Goal: Task Accomplishment & Management: Manage account settings

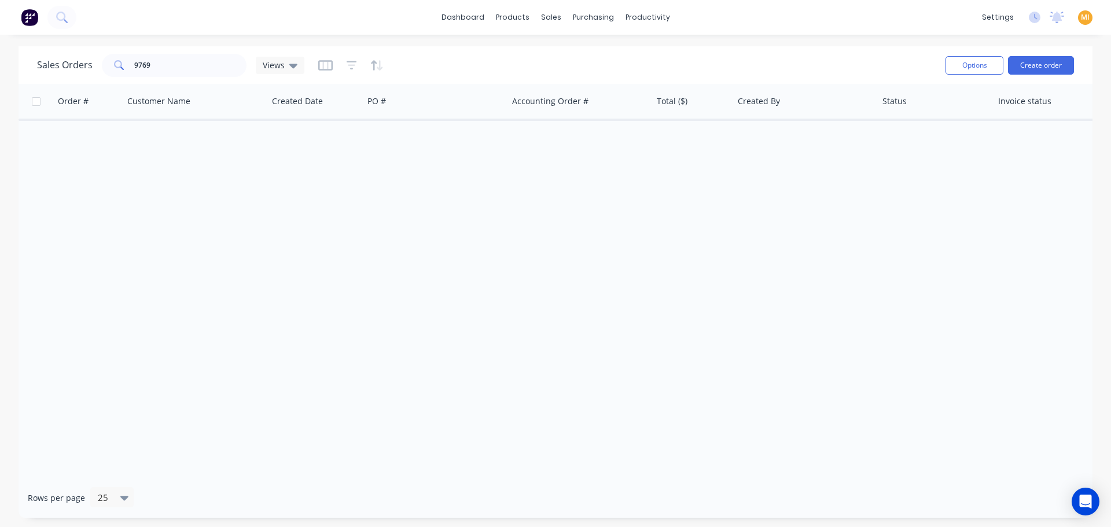
click at [28, 14] on img at bounding box center [29, 17] width 17 height 17
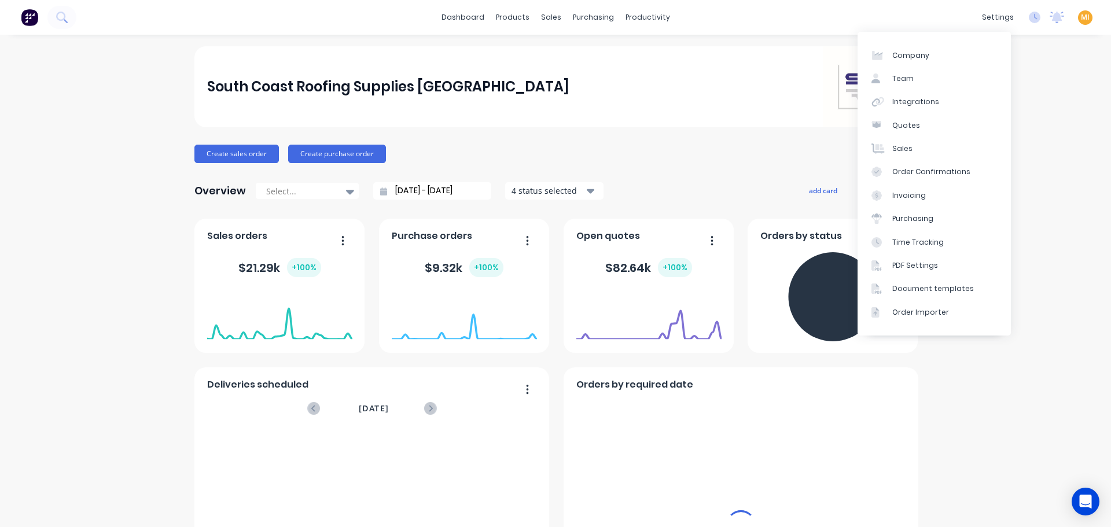
click at [1081, 17] on span "MI" at bounding box center [1085, 17] width 9 height 10
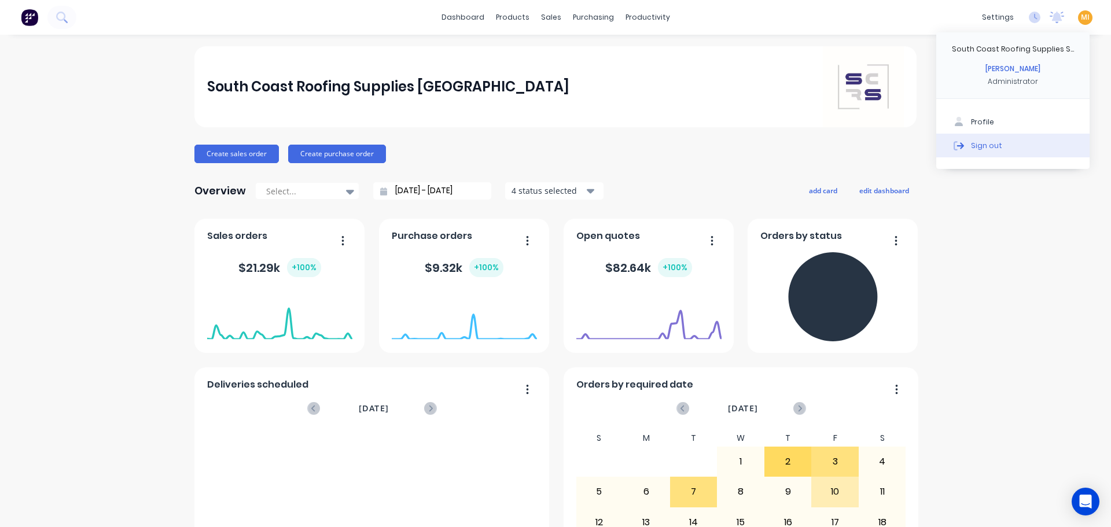
click at [1036, 150] on button "Sign out" at bounding box center [1012, 145] width 153 height 23
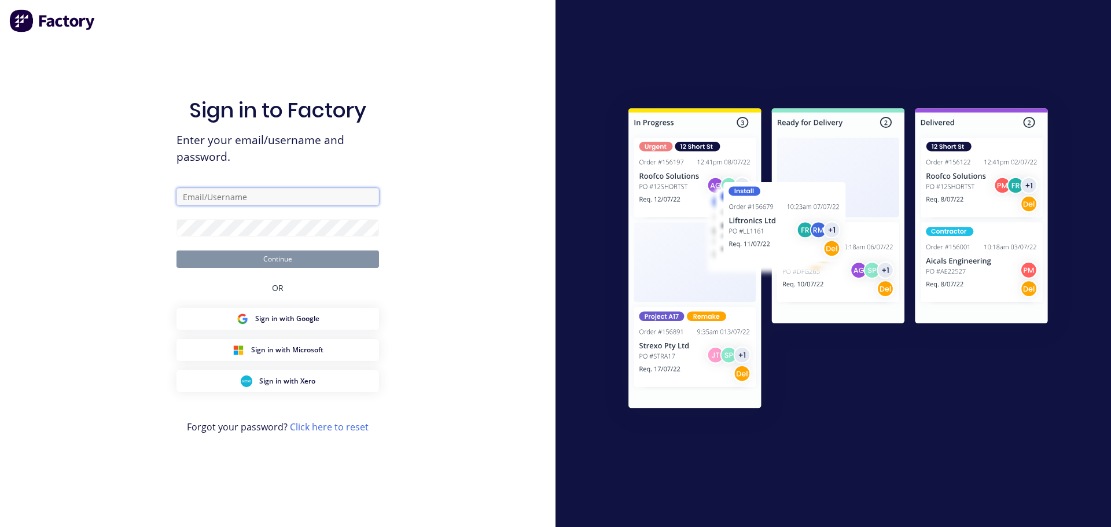
click at [247, 193] on input "text" at bounding box center [277, 196] width 203 height 17
click at [361, 202] on input "text" at bounding box center [277, 196] width 203 height 17
click at [0, 527] on com-1password-button at bounding box center [0, 527] width 0 height 0
type input "team+maricardemo@factory.app"
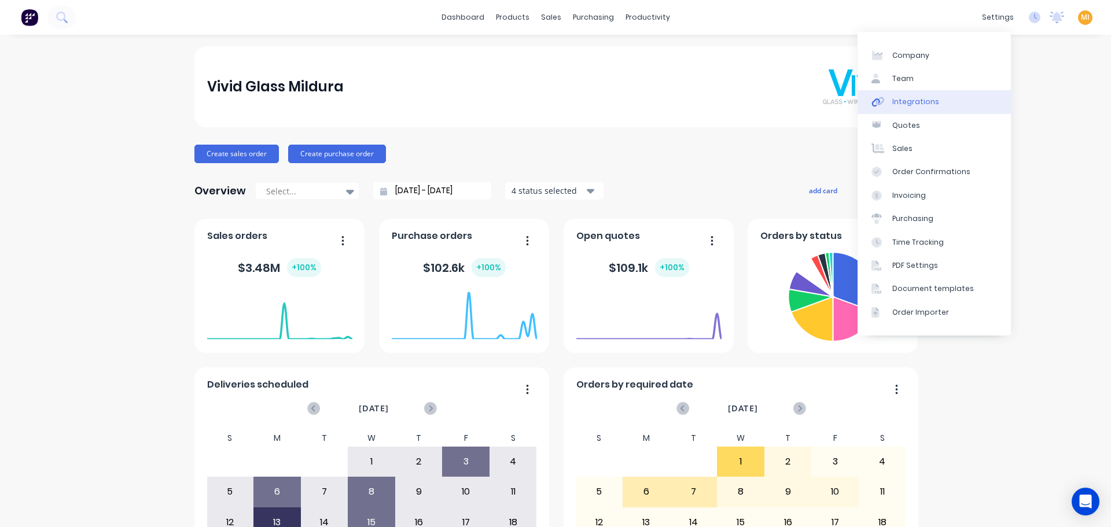
click at [937, 90] on link "Integrations" at bounding box center [934, 101] width 153 height 23
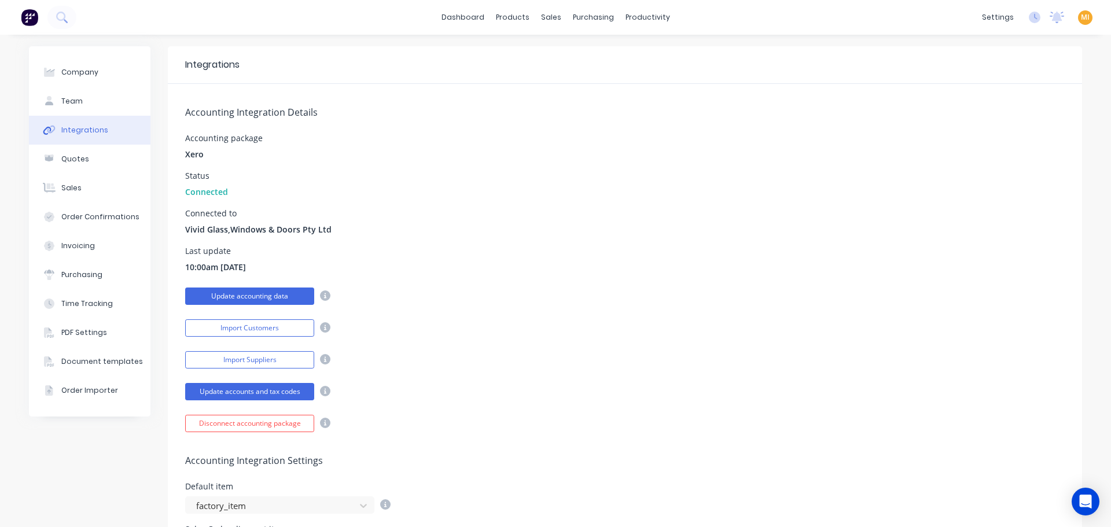
click at [220, 298] on button "Update accounting data" at bounding box center [249, 296] width 129 height 17
click at [237, 393] on button "Update accounts and tax codes" at bounding box center [249, 391] width 129 height 17
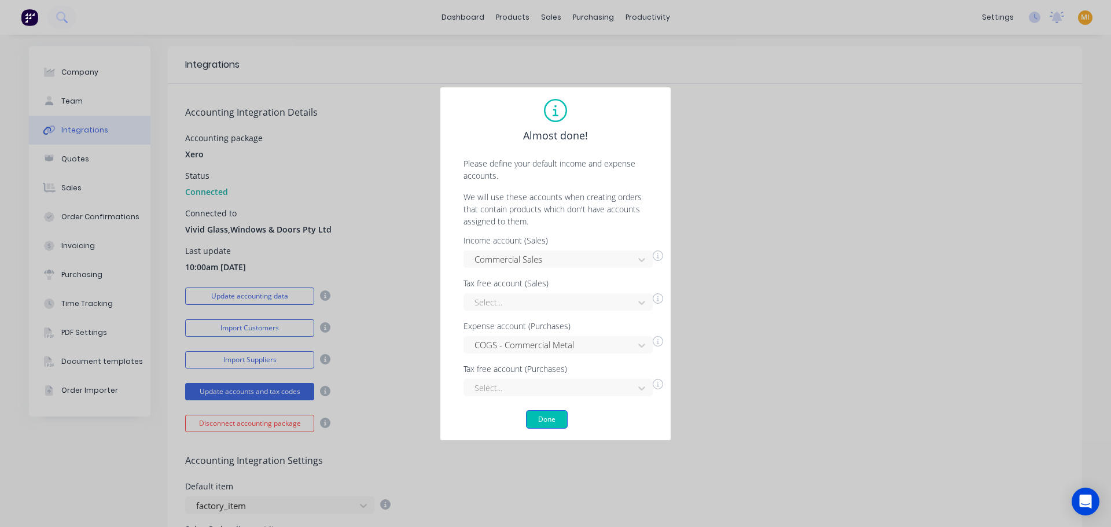
click at [551, 425] on button "Done" at bounding box center [547, 419] width 42 height 19
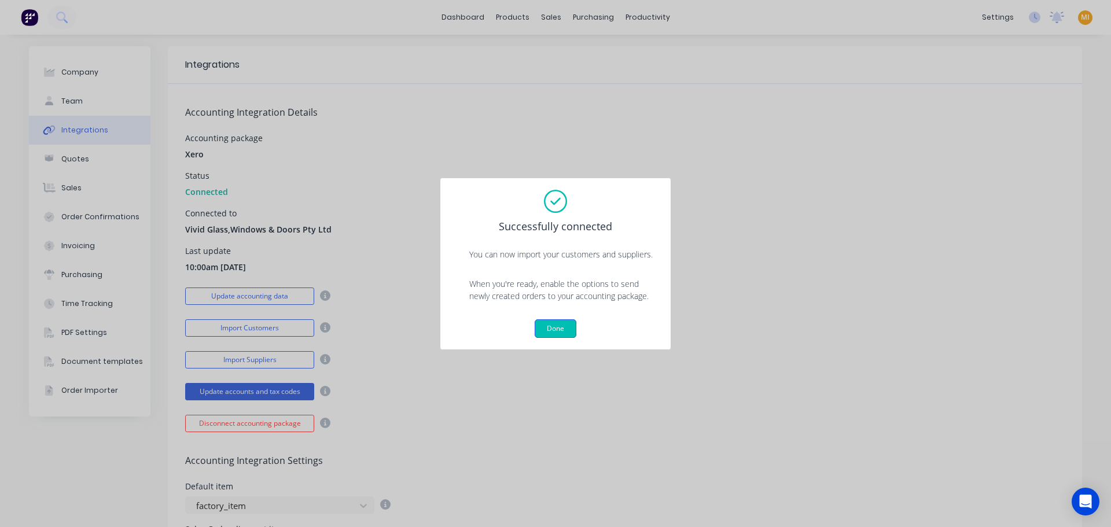
click at [566, 329] on button "Done" at bounding box center [556, 328] width 42 height 19
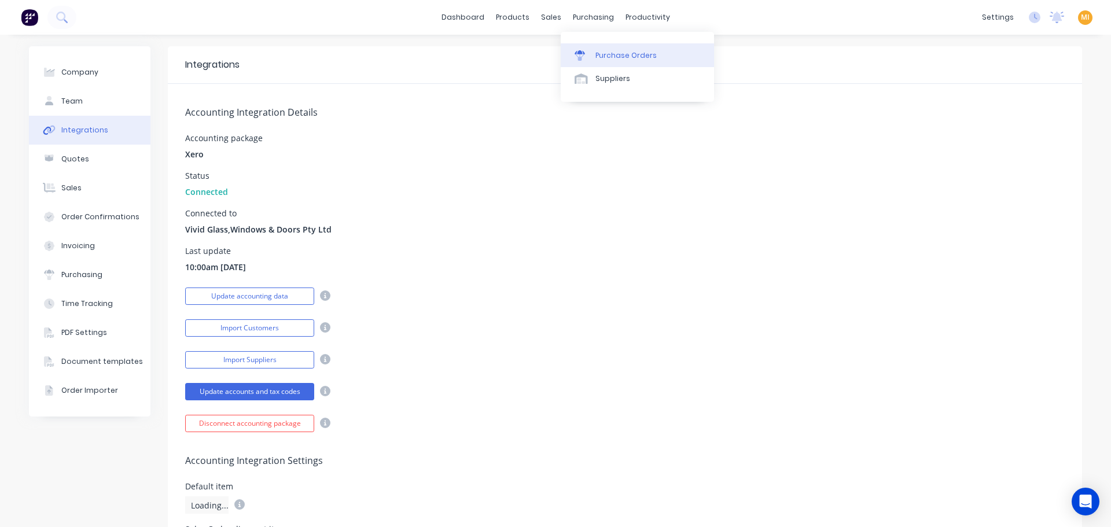
click at [625, 50] on div "Purchase Orders" at bounding box center [625, 55] width 61 height 10
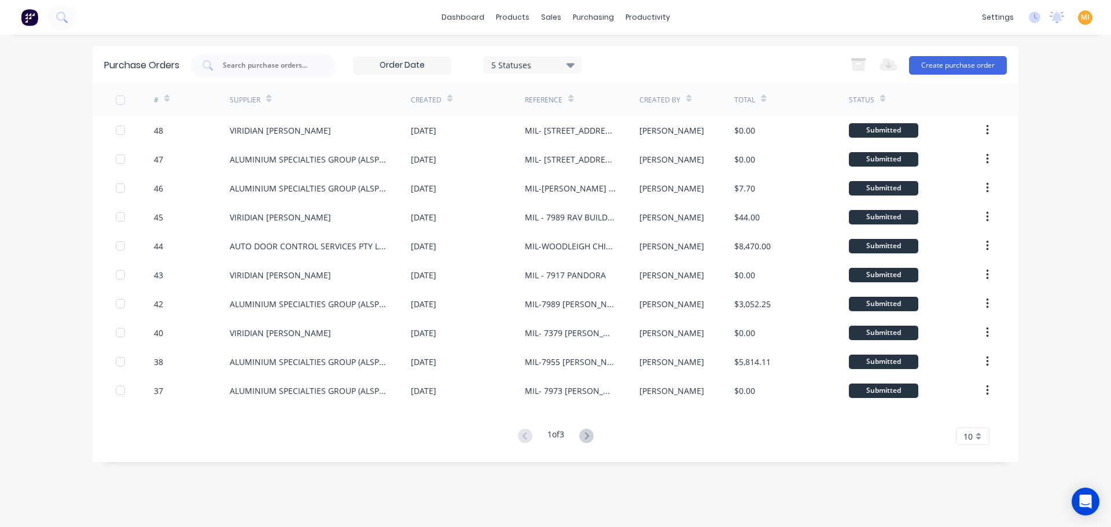
click at [542, 69] on div "5 Statuses" at bounding box center [532, 64] width 83 height 12
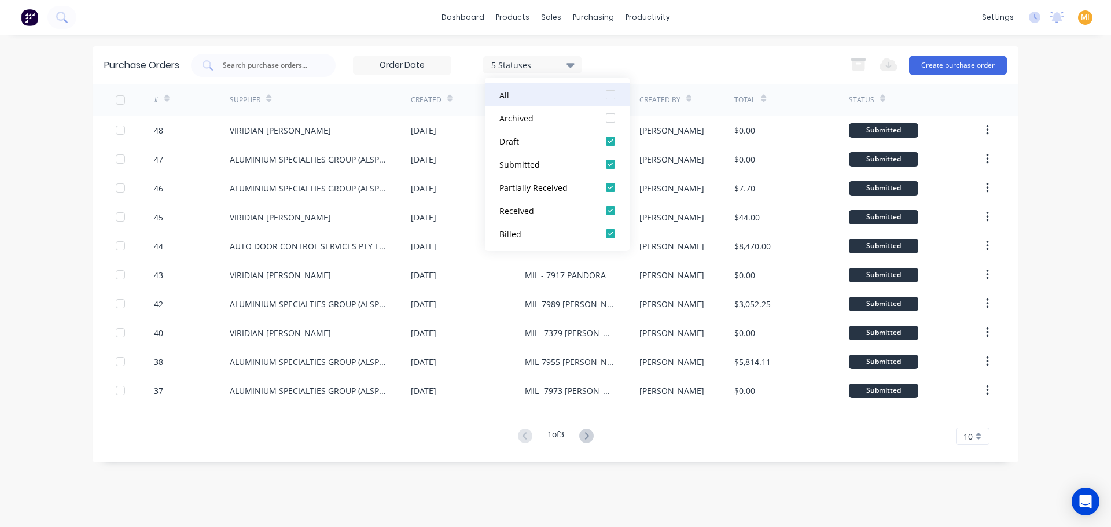
click at [614, 93] on div at bounding box center [610, 94] width 23 height 23
click at [613, 135] on div at bounding box center [610, 141] width 23 height 23
click at [649, 39] on div "dashboard products sales purchasing productivity dashboard products Product Cat…" at bounding box center [555, 263] width 1111 height 527
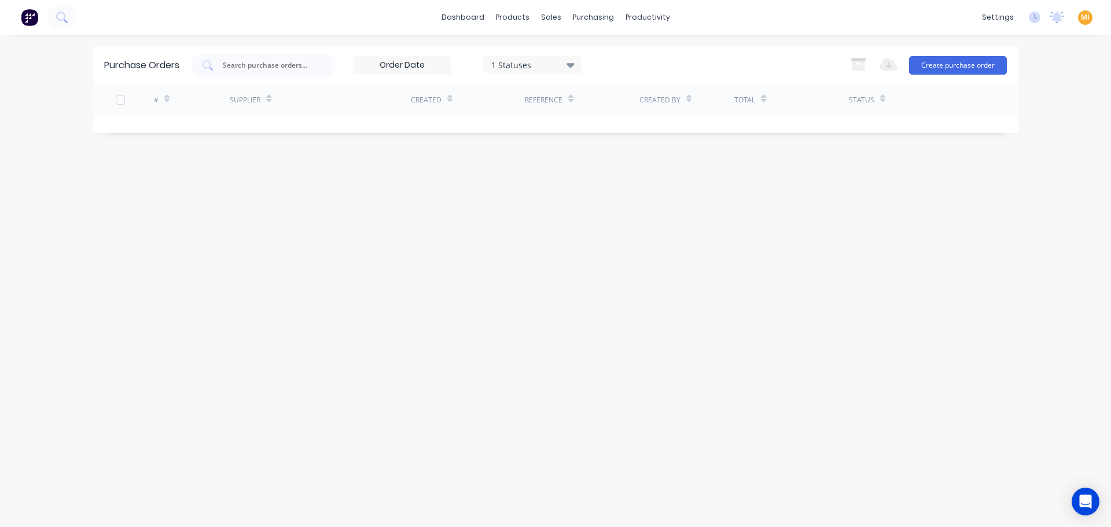
click at [557, 54] on div "1 Statuses 1 Statuses" at bounding box center [386, 65] width 391 height 23
click at [556, 69] on div "1 Statuses" at bounding box center [532, 64] width 83 height 12
click at [610, 93] on div at bounding box center [610, 94] width 23 height 23
click at [801, 213] on div "Purchase Orders 7 Statuses 7 Statuses Export to Excel (XLSX) Create purchase or…" at bounding box center [556, 280] width 926 height 469
click at [943, 67] on button "Create purchase order" at bounding box center [958, 65] width 98 height 19
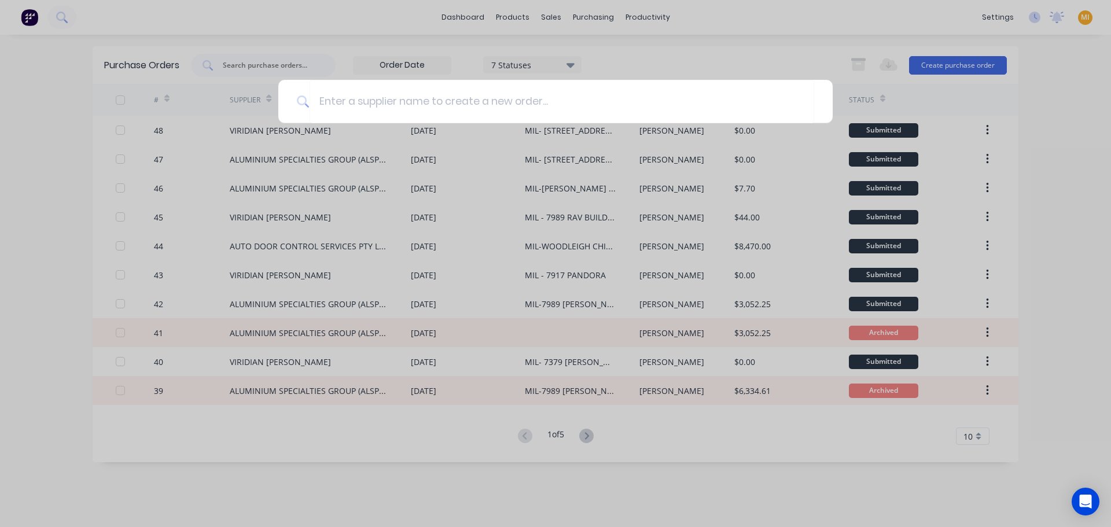
click at [312, 28] on div at bounding box center [555, 263] width 1111 height 527
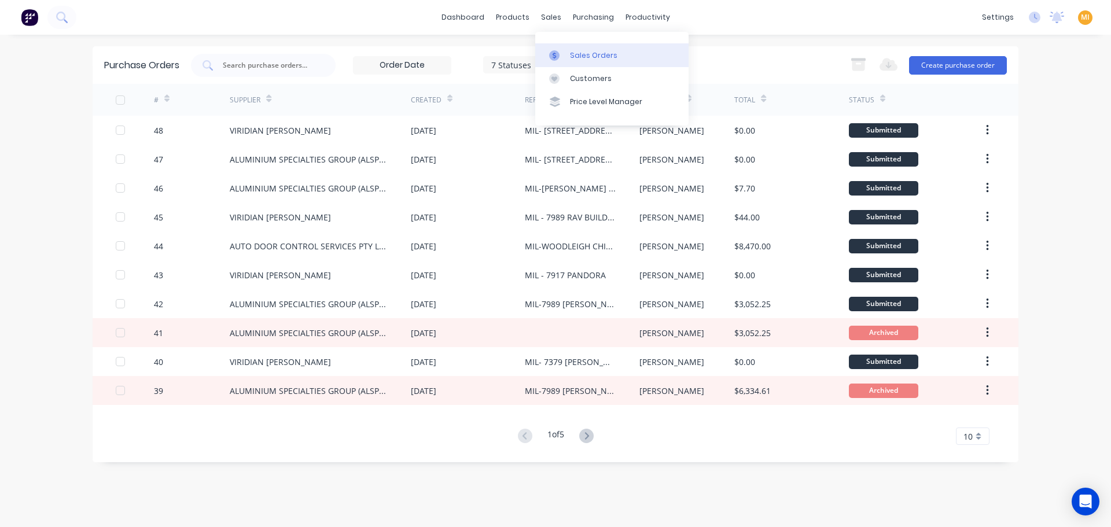
click at [579, 57] on div "Sales Orders" at bounding box center [593, 55] width 47 height 10
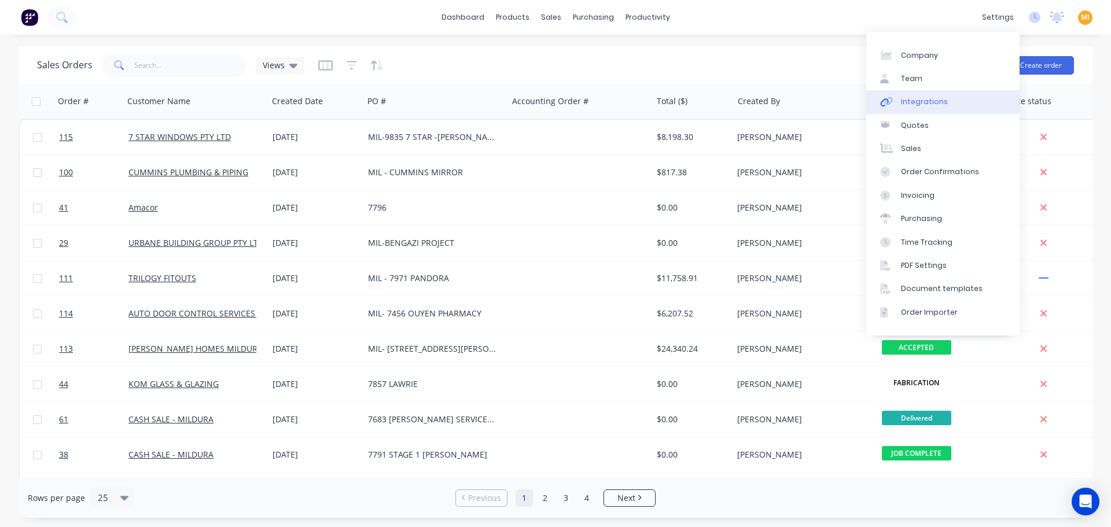
click at [934, 96] on link "Integrations" at bounding box center [942, 101] width 153 height 23
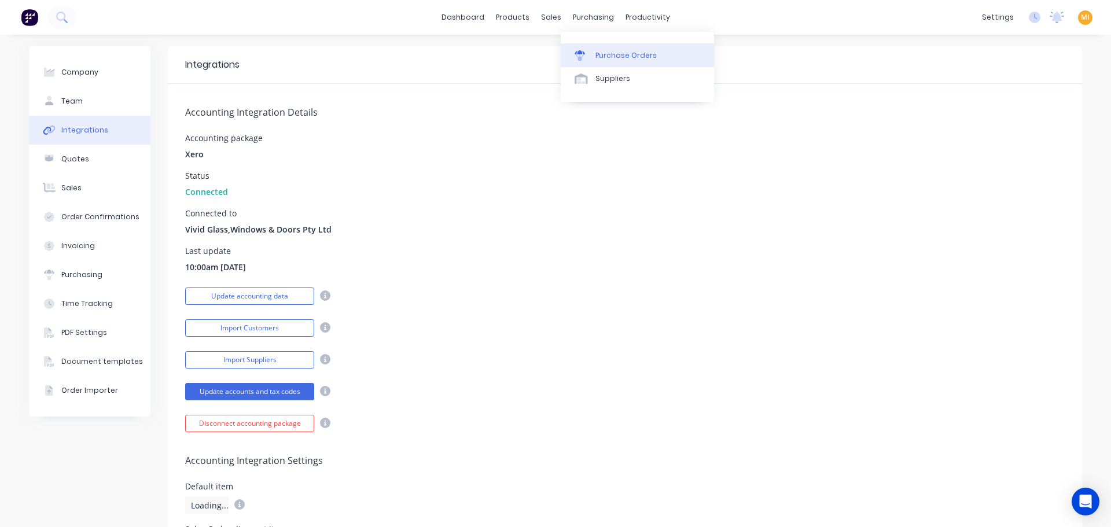
click at [608, 52] on div "Purchase Orders" at bounding box center [625, 55] width 61 height 10
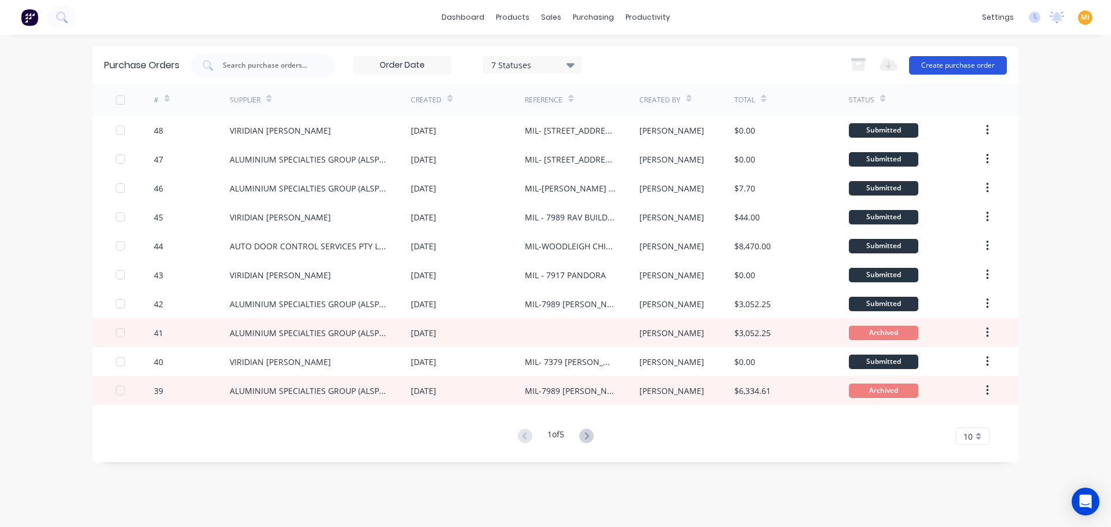
click at [934, 62] on button "Create purchase order" at bounding box center [958, 65] width 98 height 19
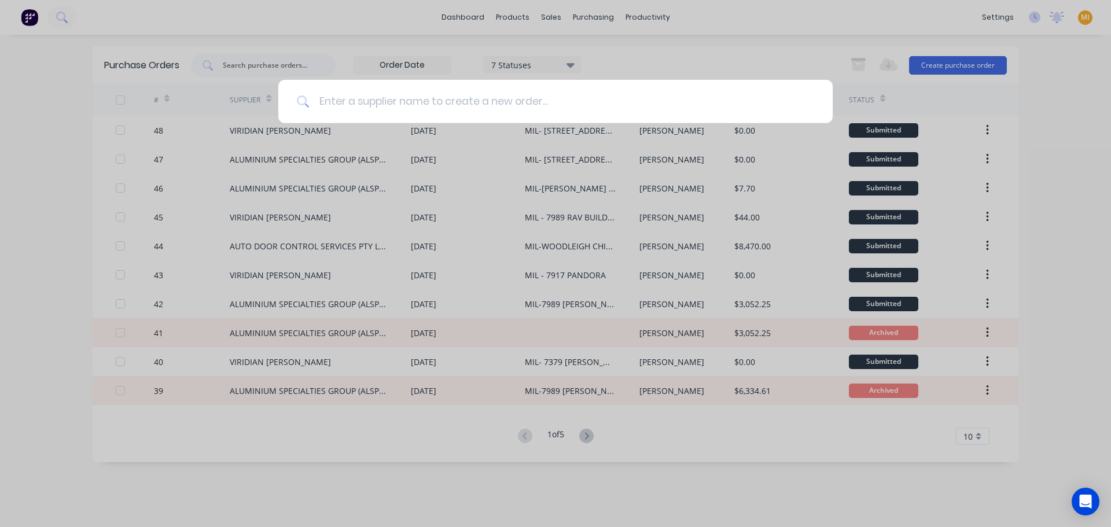
click at [416, 109] on input at bounding box center [562, 101] width 505 height 43
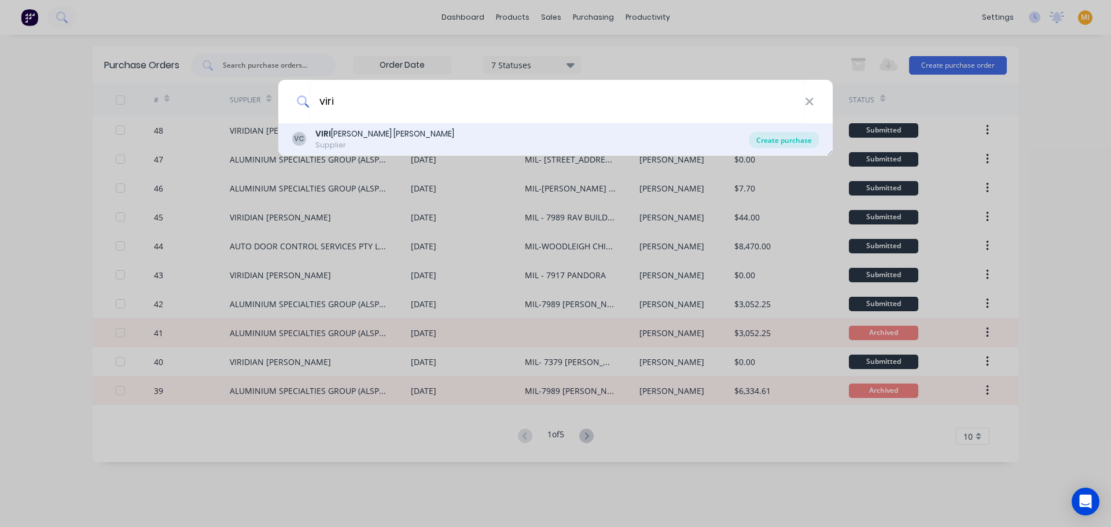
type input "viri"
click at [766, 140] on div "Create purchase" at bounding box center [783, 140] width 69 height 16
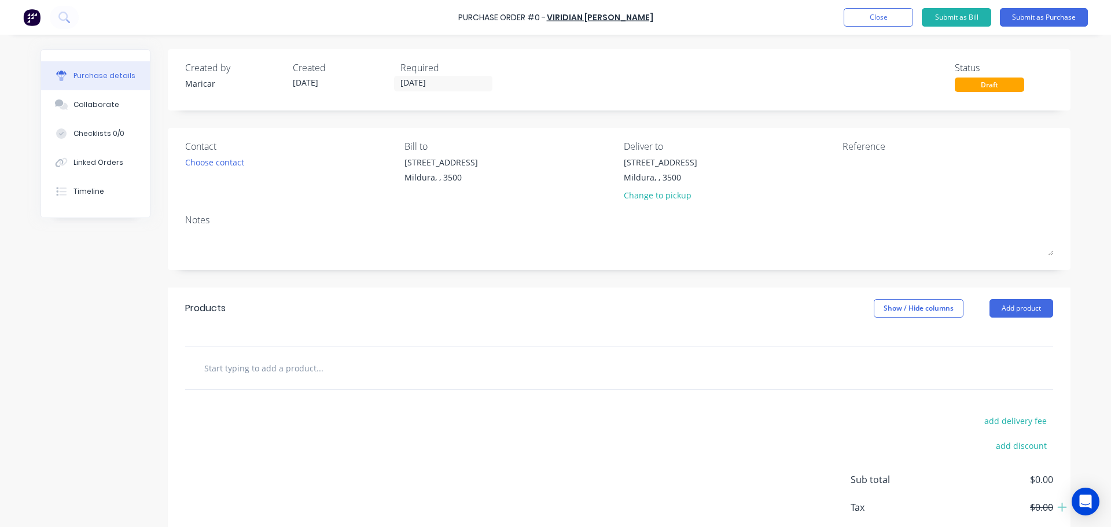
click at [279, 360] on input "text" at bounding box center [319, 367] width 231 height 23
click at [1006, 301] on button "Add product" at bounding box center [1021, 308] width 64 height 19
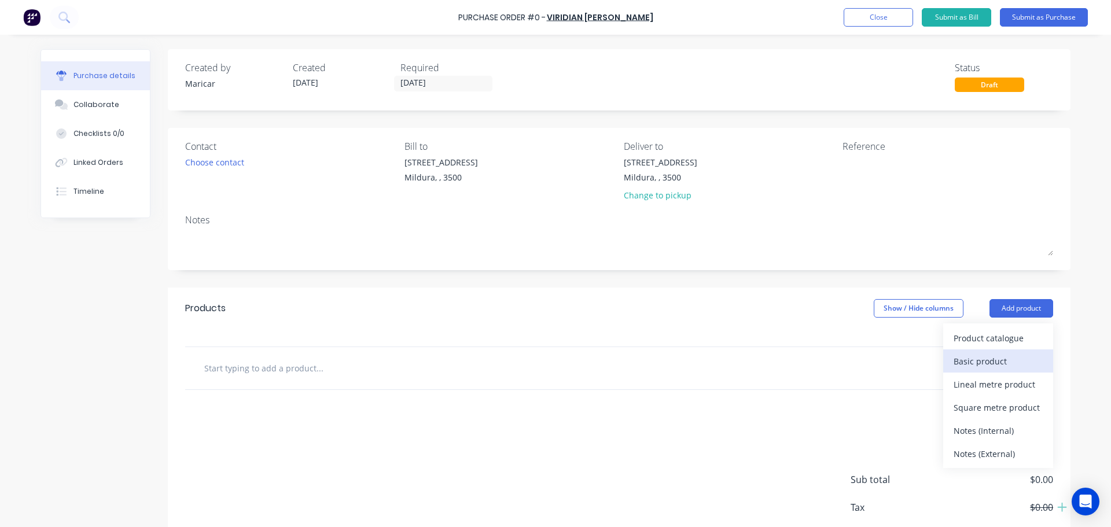
click at [996, 356] on div "Basic product" at bounding box center [998, 361] width 89 height 17
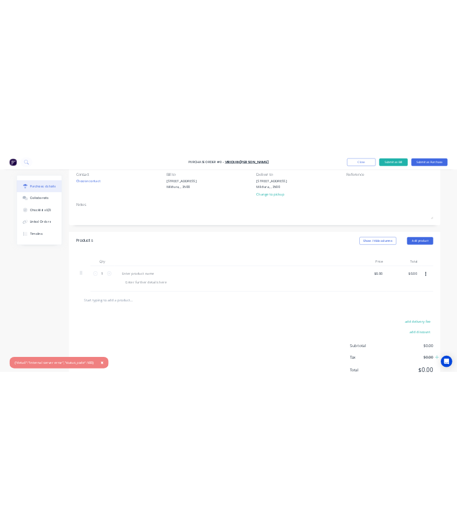
scroll to position [33, 0]
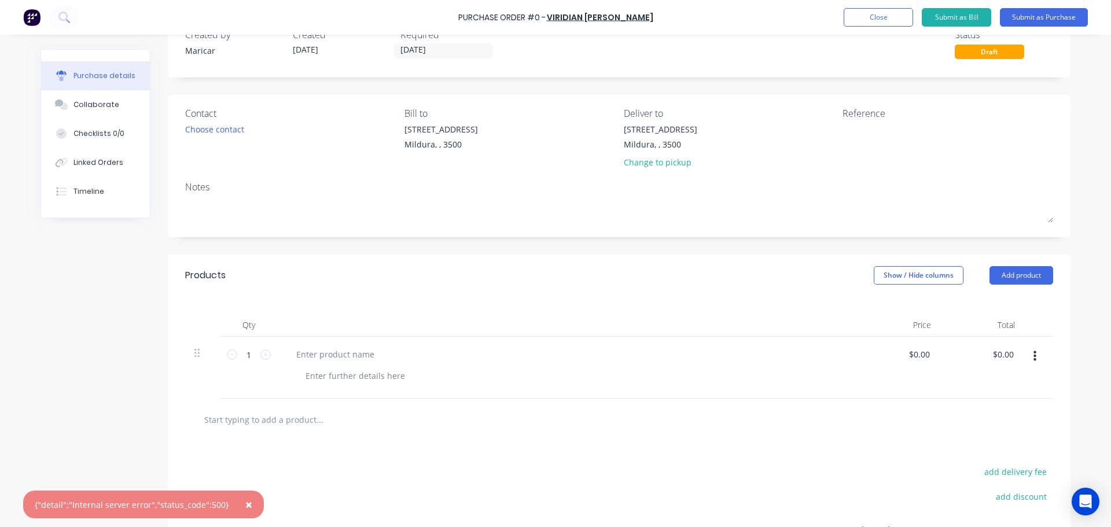
drag, startPoint x: 1107, startPoint y: 0, endPoint x: 821, endPoint y: 181, distance: 338.1
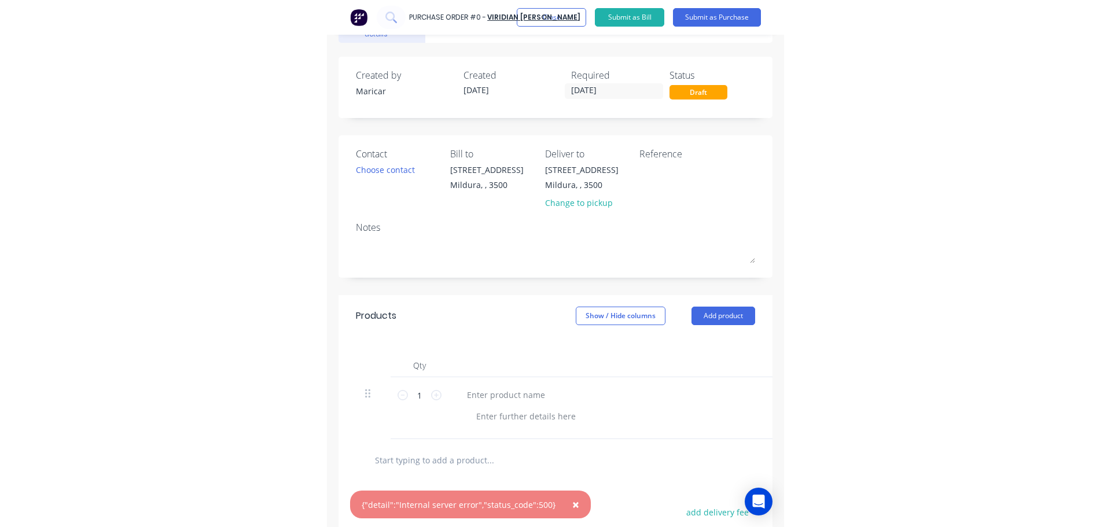
scroll to position [0, 0]
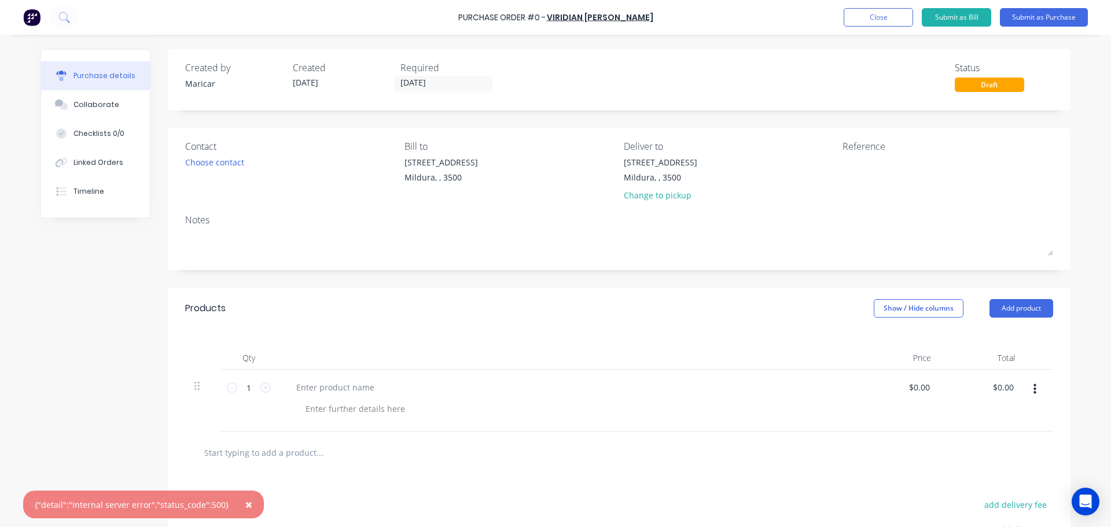
click at [245, 504] on span "×" at bounding box center [248, 504] width 7 height 16
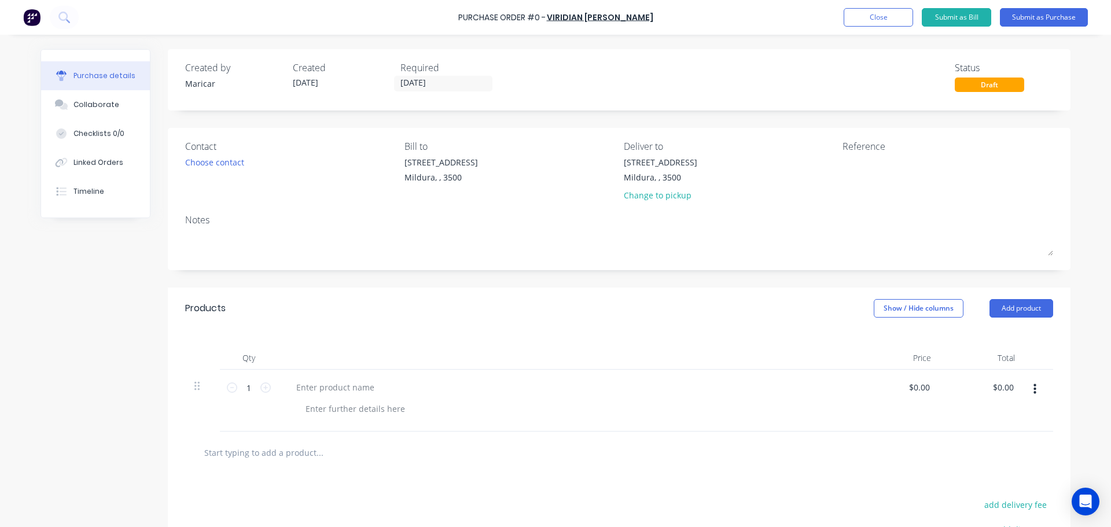
click at [49, 248] on div "Created by Maricar Created 09/10/25 Required 09/10/25 Status Draft Contact Choo…" at bounding box center [556, 356] width 1030 height 615
click at [882, 18] on button "Close" at bounding box center [878, 17] width 69 height 19
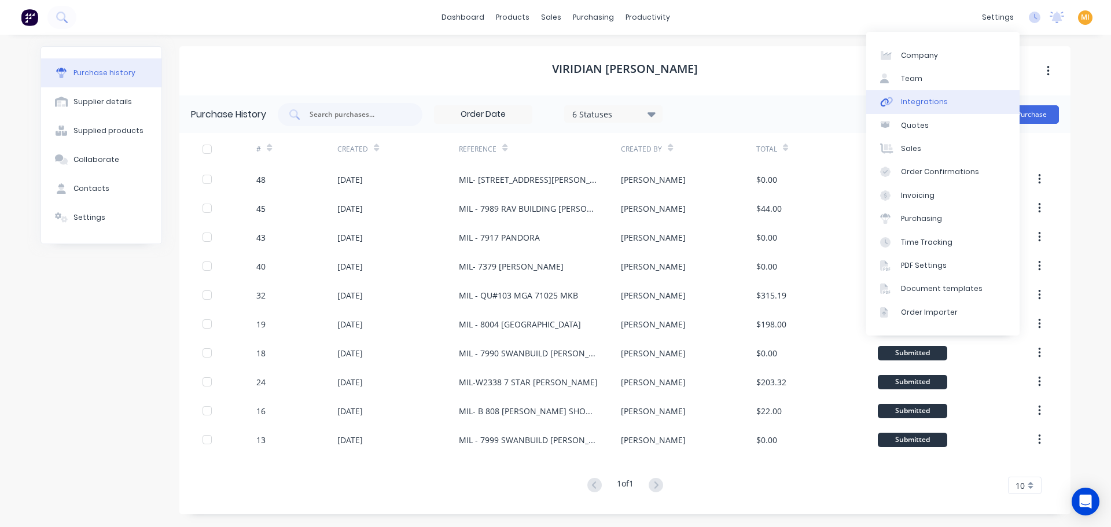
click at [952, 103] on link "Integrations" at bounding box center [942, 101] width 153 height 23
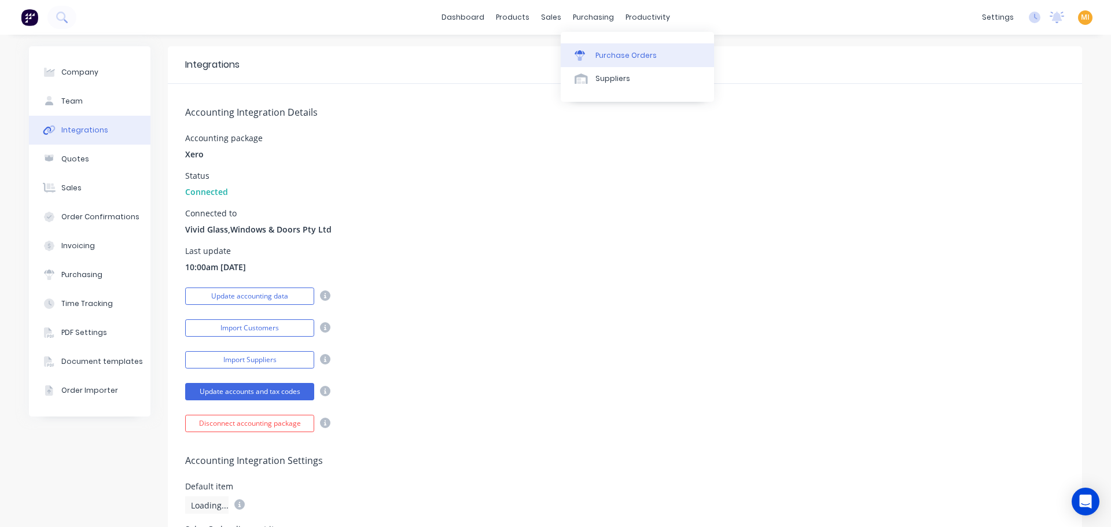
click at [590, 45] on link "Purchase Orders" at bounding box center [637, 54] width 153 height 23
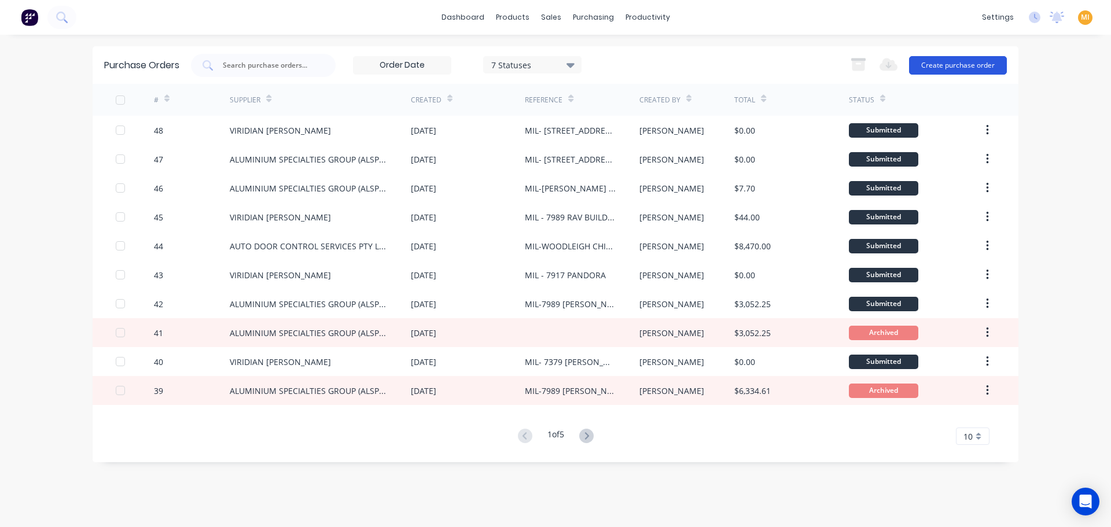
click at [933, 62] on button "Create purchase order" at bounding box center [958, 65] width 98 height 19
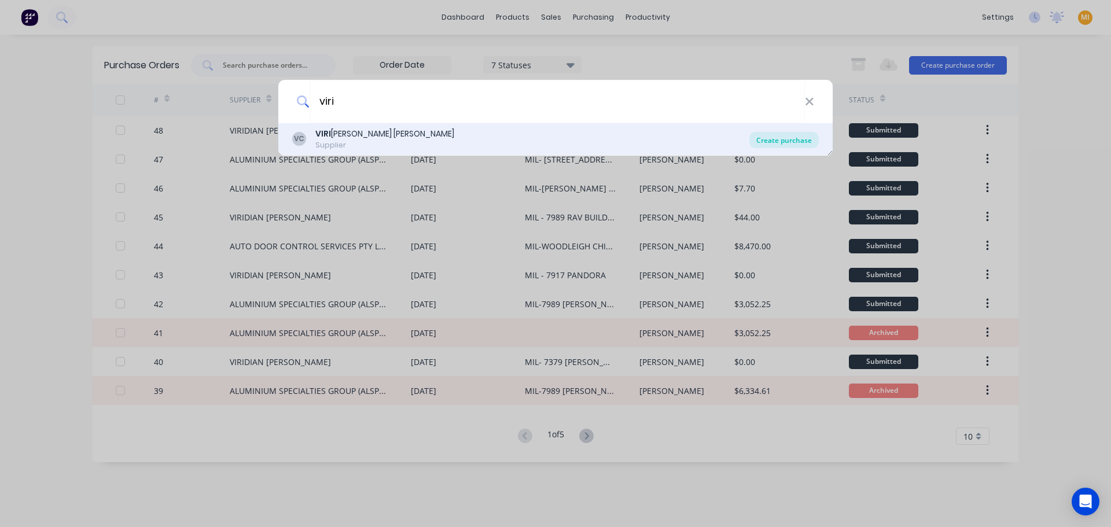
type input "viri"
click at [792, 138] on div "Create purchase" at bounding box center [783, 140] width 69 height 16
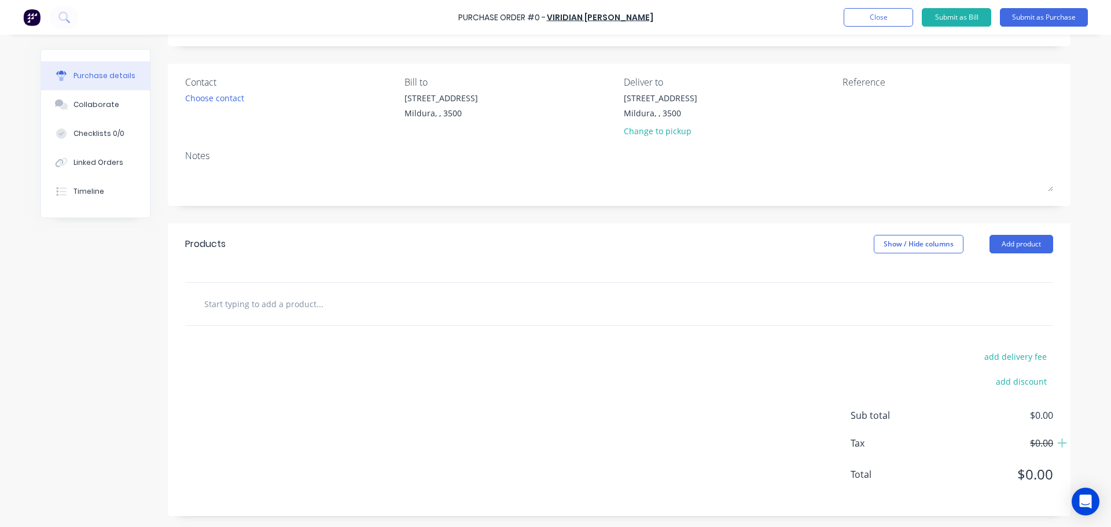
scroll to position [65, 0]
click at [1002, 238] on button "Add product" at bounding box center [1021, 243] width 64 height 19
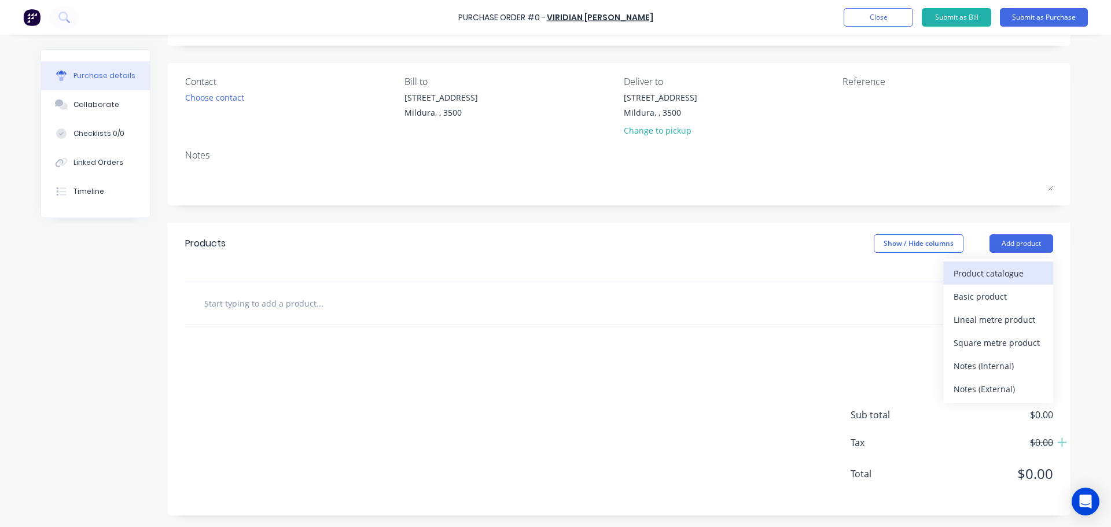
click at [996, 271] on div "Product catalogue" at bounding box center [998, 273] width 89 height 17
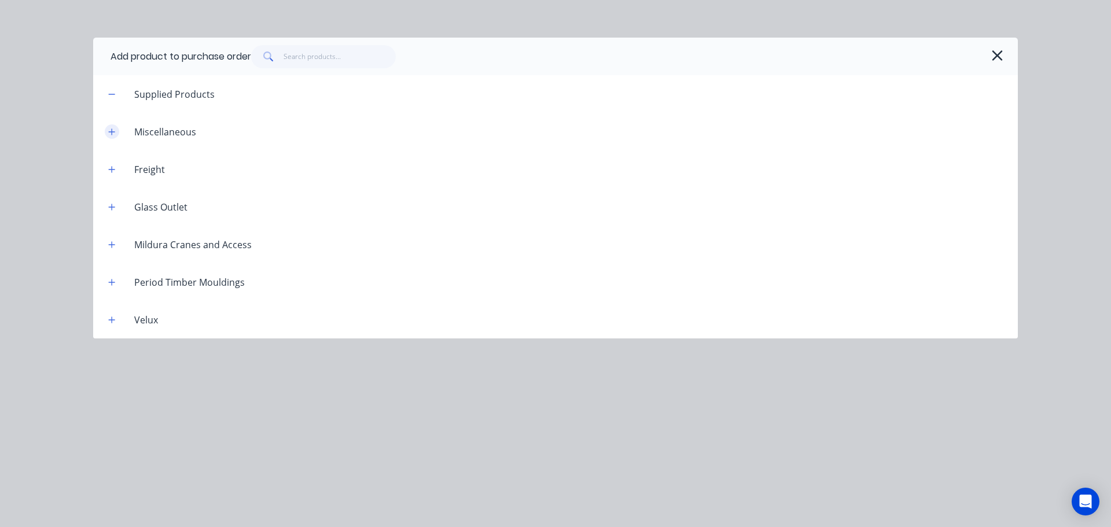
click at [111, 136] on button "button" at bounding box center [112, 131] width 14 height 14
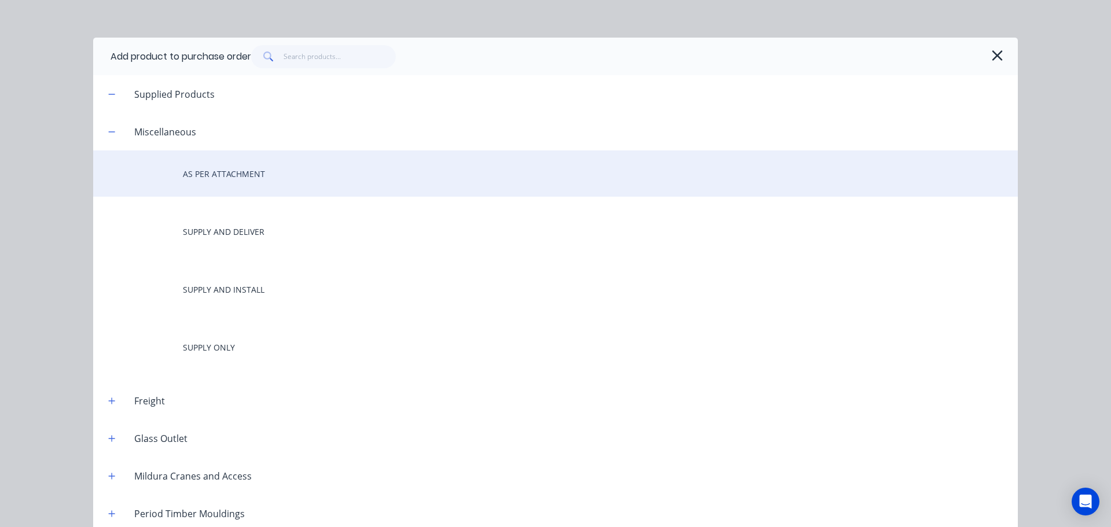
click at [180, 181] on div "AS PER ATTACHMENT" at bounding box center [555, 173] width 925 height 46
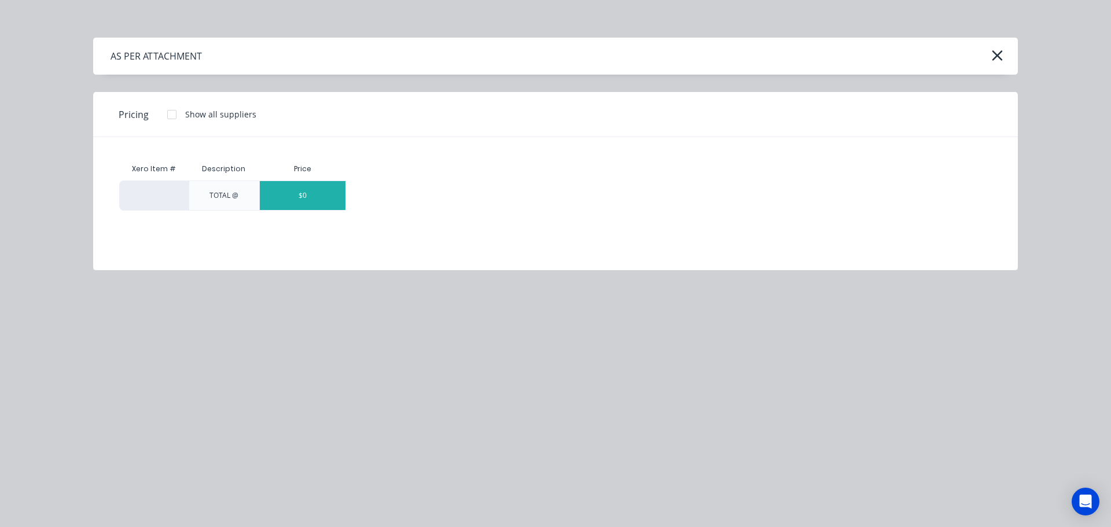
click at [299, 201] on div "$0" at bounding box center [303, 195] width 86 height 29
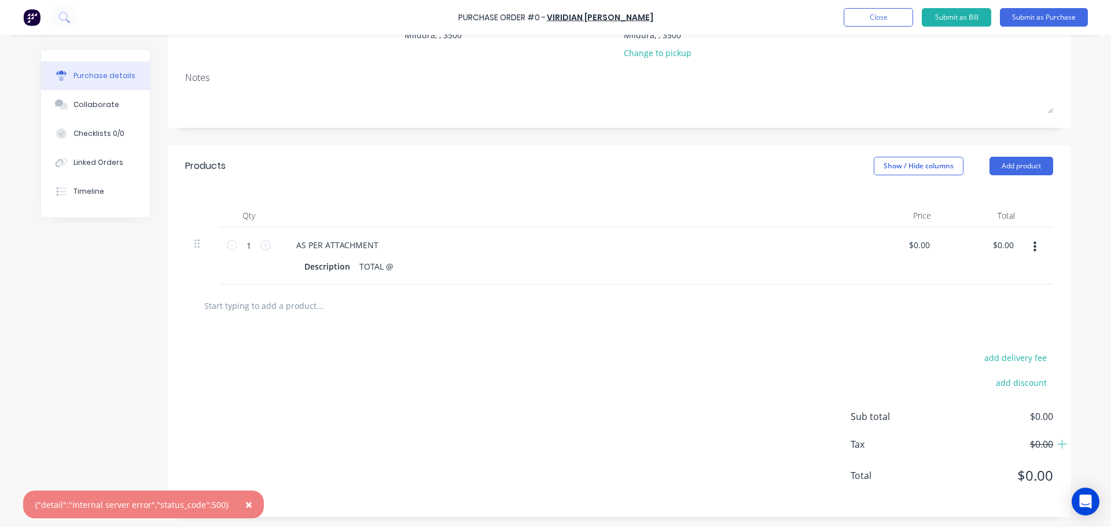
scroll to position [144, 0]
click at [245, 503] on span "×" at bounding box center [248, 504] width 7 height 16
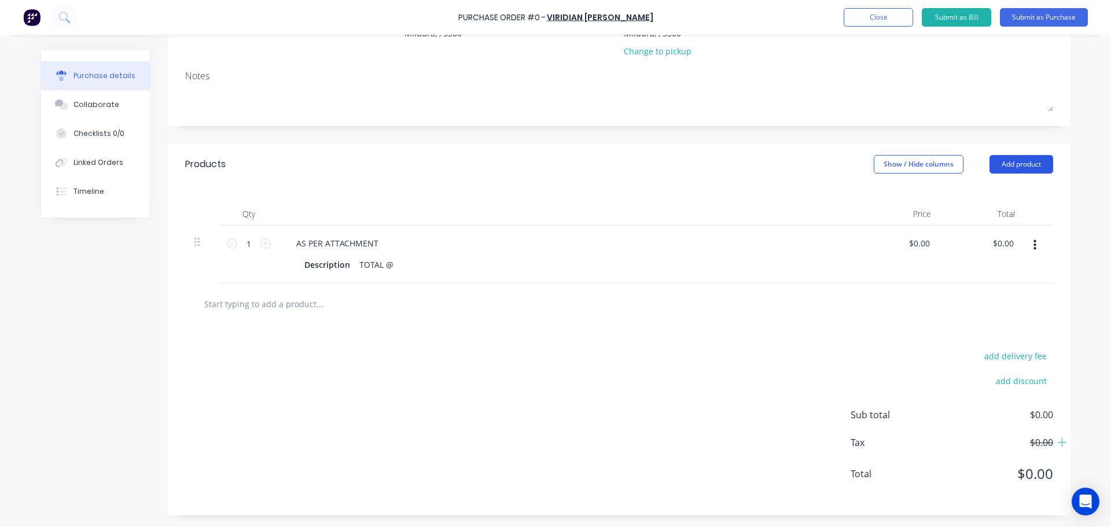
click at [1013, 161] on button "Add product" at bounding box center [1021, 164] width 64 height 19
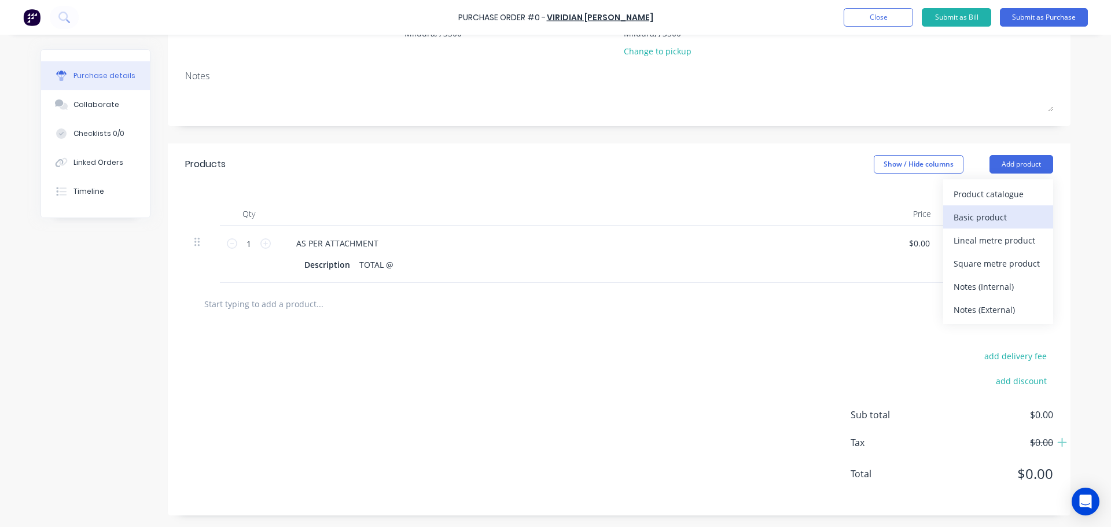
click at [969, 220] on div "Basic product" at bounding box center [998, 217] width 89 height 17
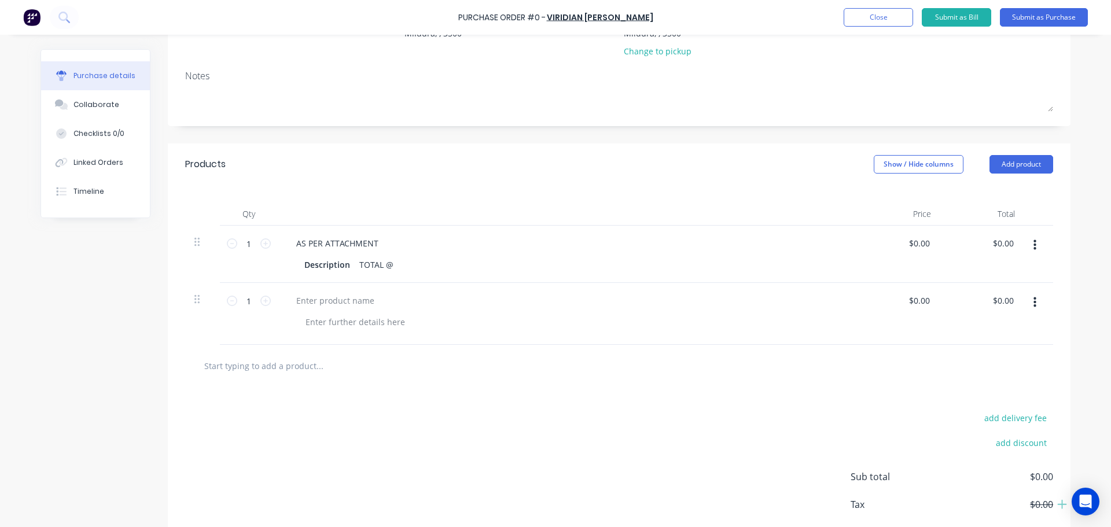
click at [340, 394] on div "add delivery fee add discount Sub total $0.00 Tax $0.00 Total $0.00" at bounding box center [619, 482] width 903 height 190
click at [299, 298] on div at bounding box center [335, 300] width 97 height 17
click at [1014, 165] on button "Add product" at bounding box center [1021, 164] width 64 height 19
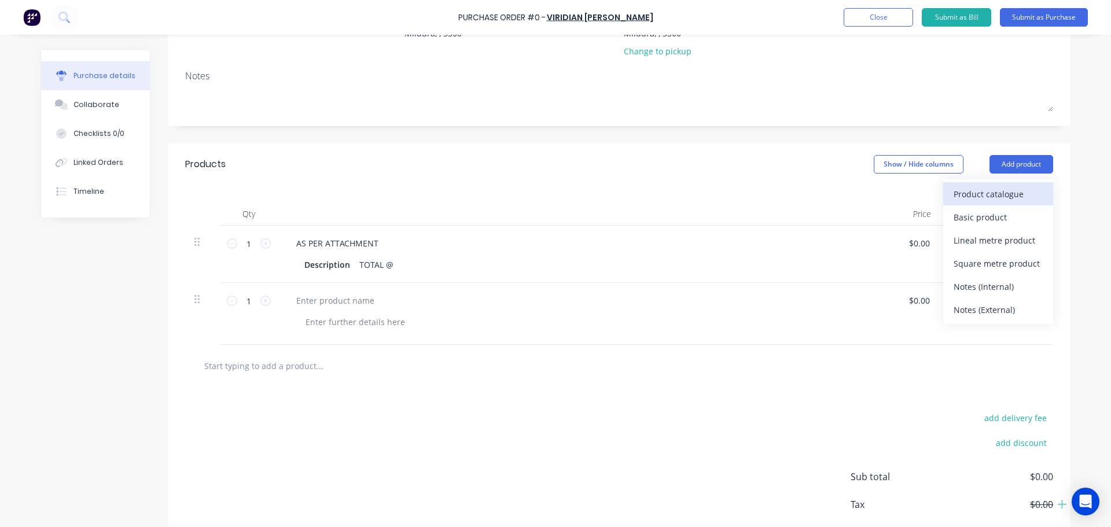
click at [997, 192] on div "Product catalogue" at bounding box center [998, 194] width 89 height 17
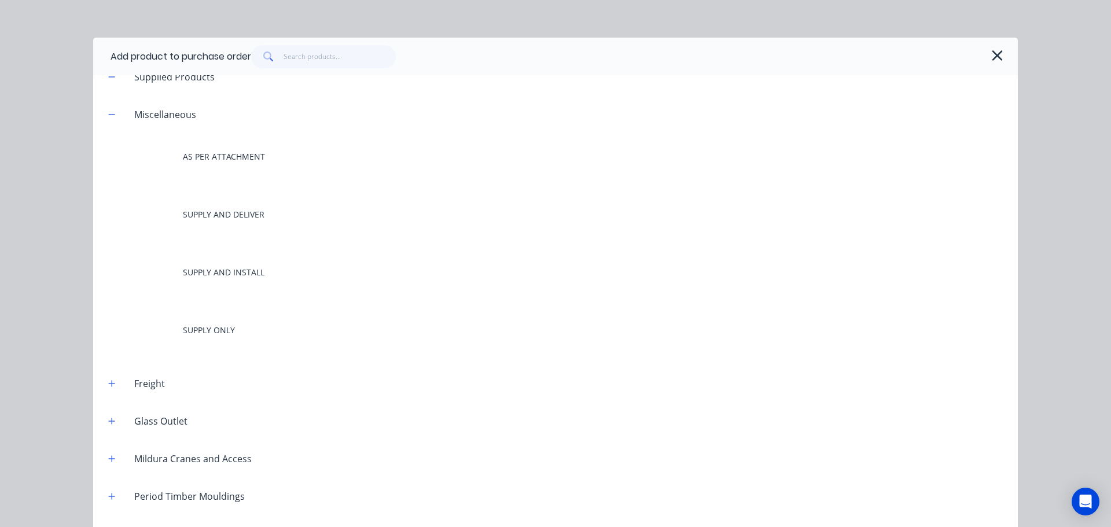
scroll to position [32, 0]
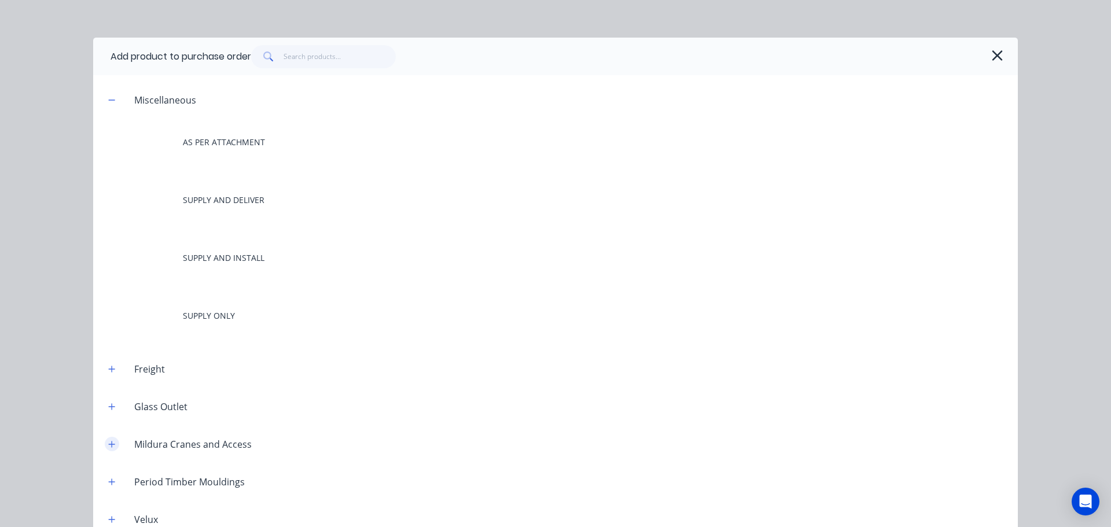
click at [108, 446] on icon "button" at bounding box center [111, 444] width 7 height 8
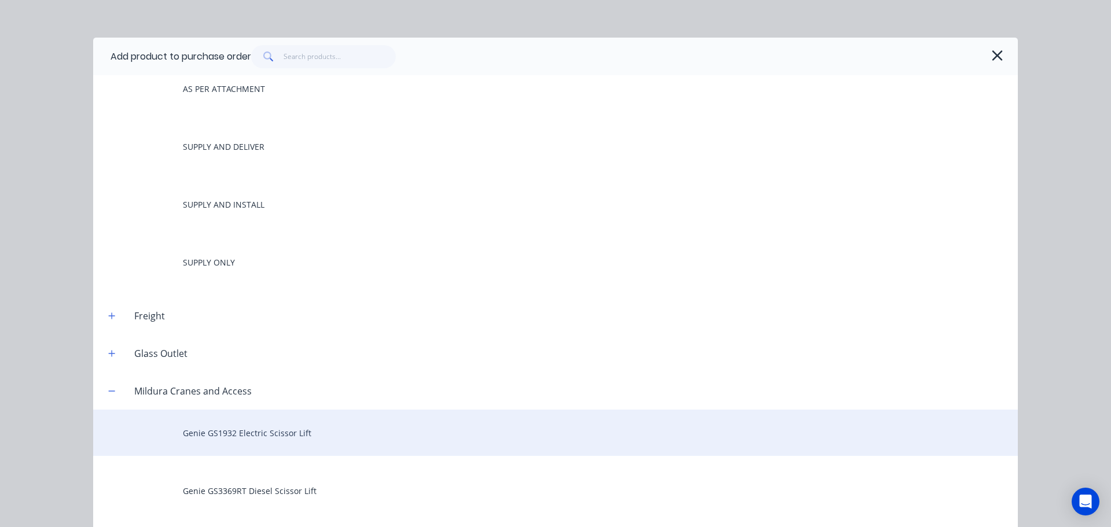
scroll to position [119, 0]
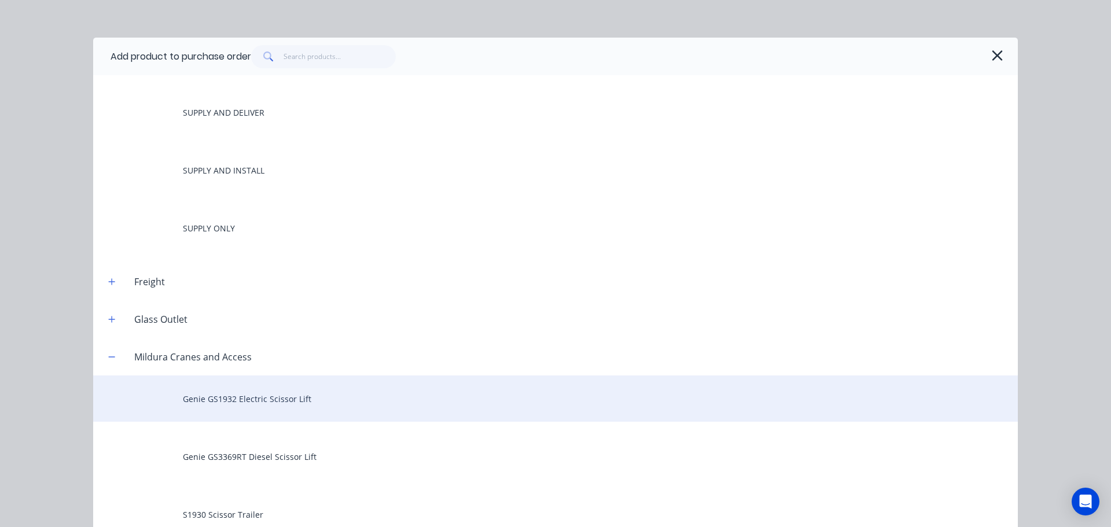
click at [249, 408] on div "Genie GS1932 Electric Scissor Lift" at bounding box center [555, 399] width 925 height 46
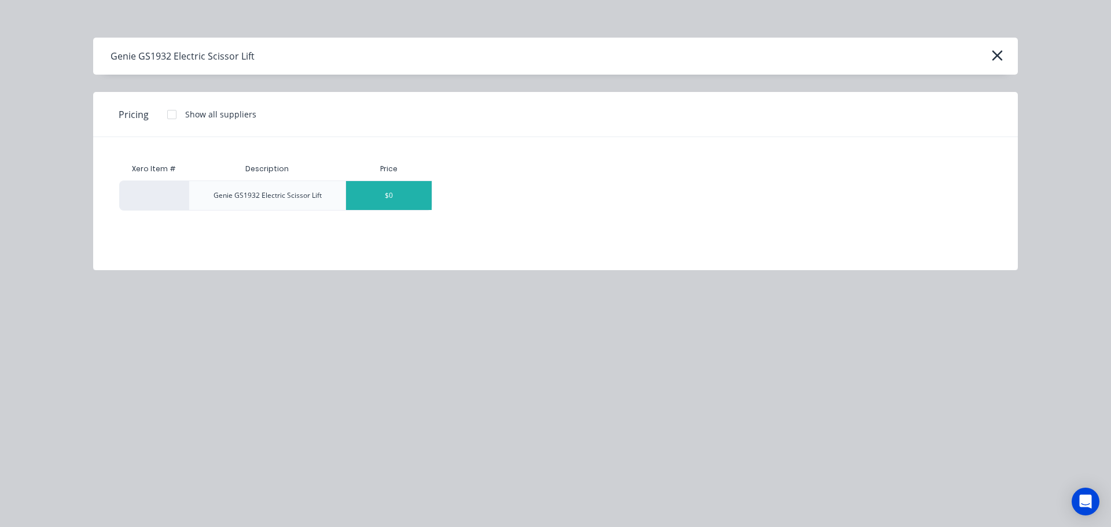
click at [407, 195] on div "$0" at bounding box center [389, 195] width 86 height 29
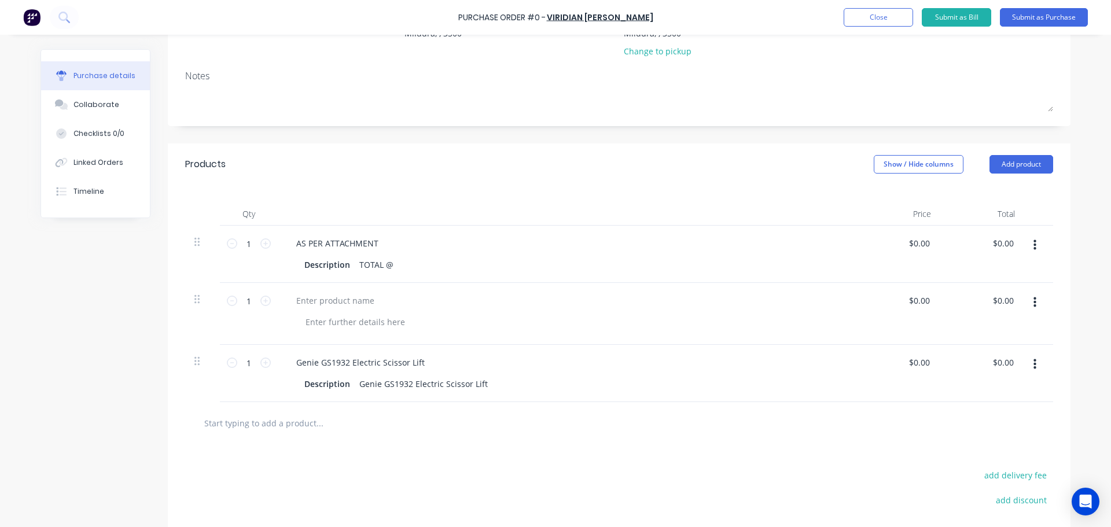
click at [272, 430] on input "text" at bounding box center [319, 422] width 231 height 23
drag, startPoint x: 1029, startPoint y: 366, endPoint x: 1029, endPoint y: 378, distance: 12.7
click at [1033, 365] on icon "button" at bounding box center [1034, 364] width 3 height 13
click at [980, 456] on button "Delete" at bounding box center [999, 464] width 98 height 23
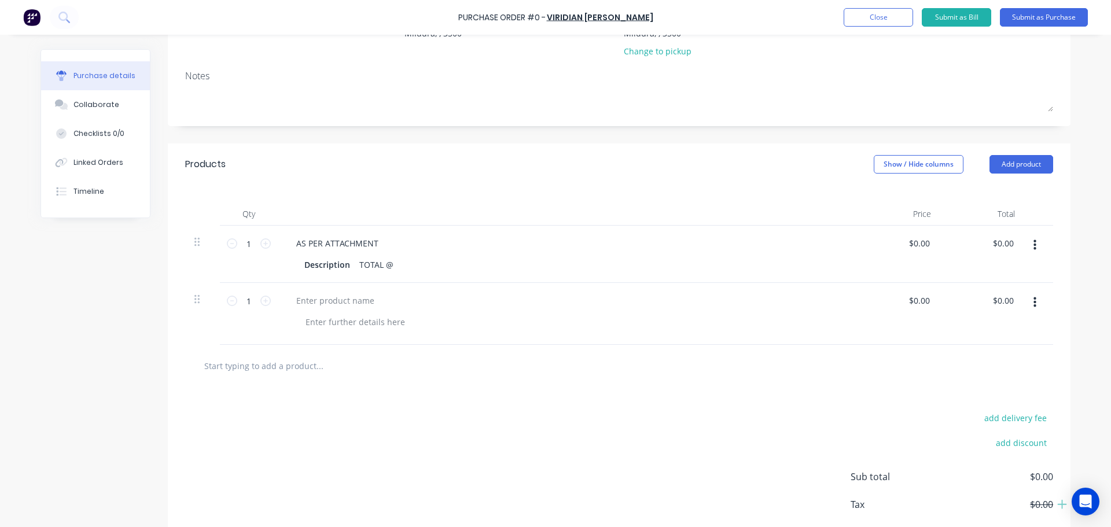
click at [1033, 298] on icon "button" at bounding box center [1034, 302] width 3 height 13
drag, startPoint x: 974, startPoint y: 403, endPoint x: 977, endPoint y: 383, distance: 19.9
click at [973, 402] on button "Delete" at bounding box center [999, 402] width 98 height 23
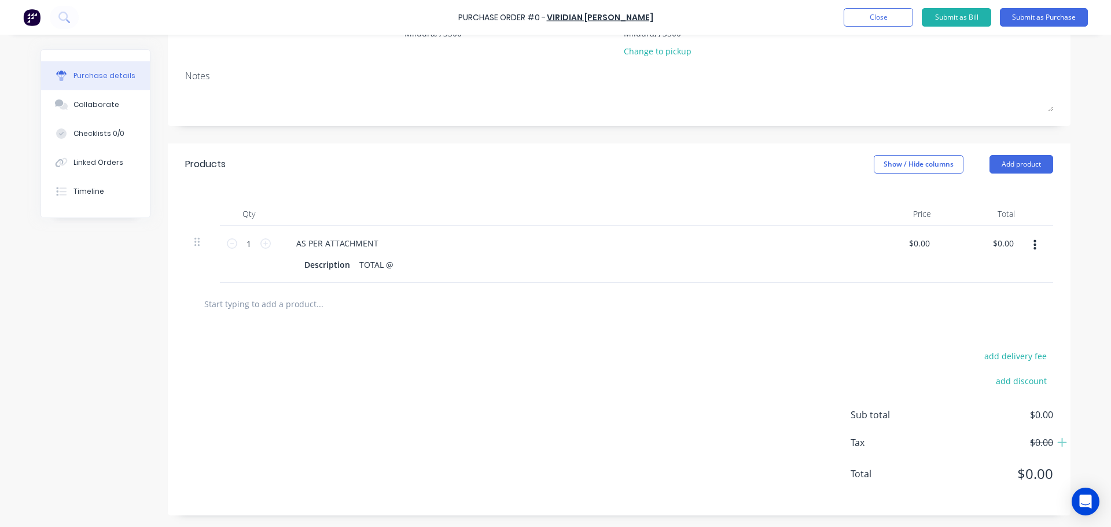
click at [1033, 242] on icon "button" at bounding box center [1034, 245] width 3 height 10
click at [972, 345] on button "Delete" at bounding box center [999, 345] width 98 height 23
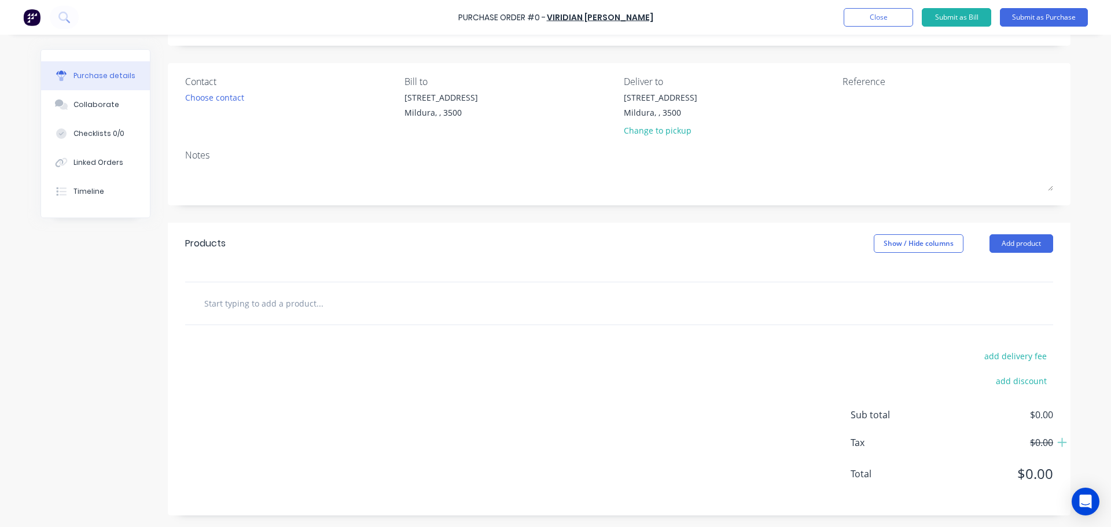
scroll to position [65, 0]
click at [877, 20] on button "Close" at bounding box center [878, 17] width 69 height 19
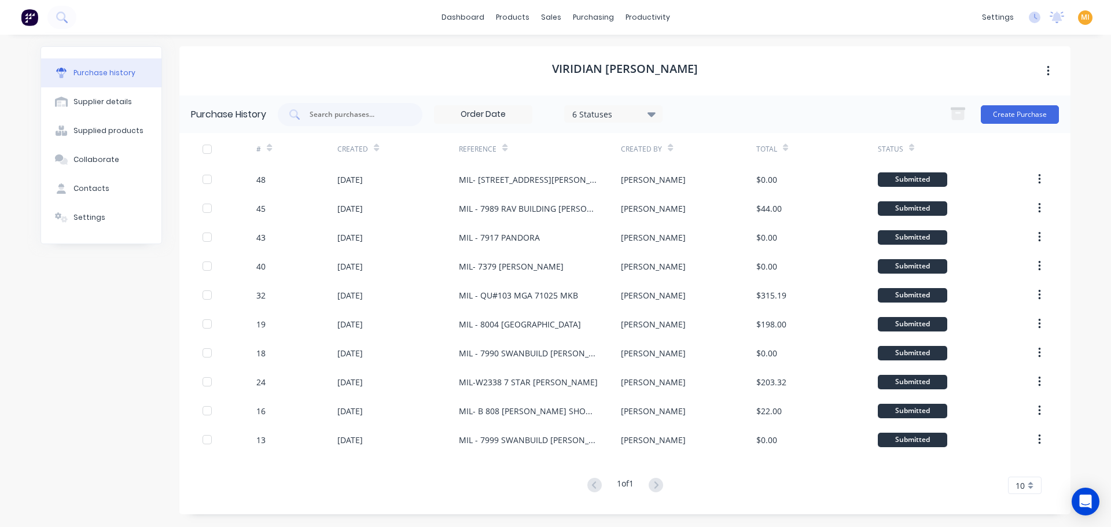
click at [24, 19] on img at bounding box center [29, 17] width 17 height 17
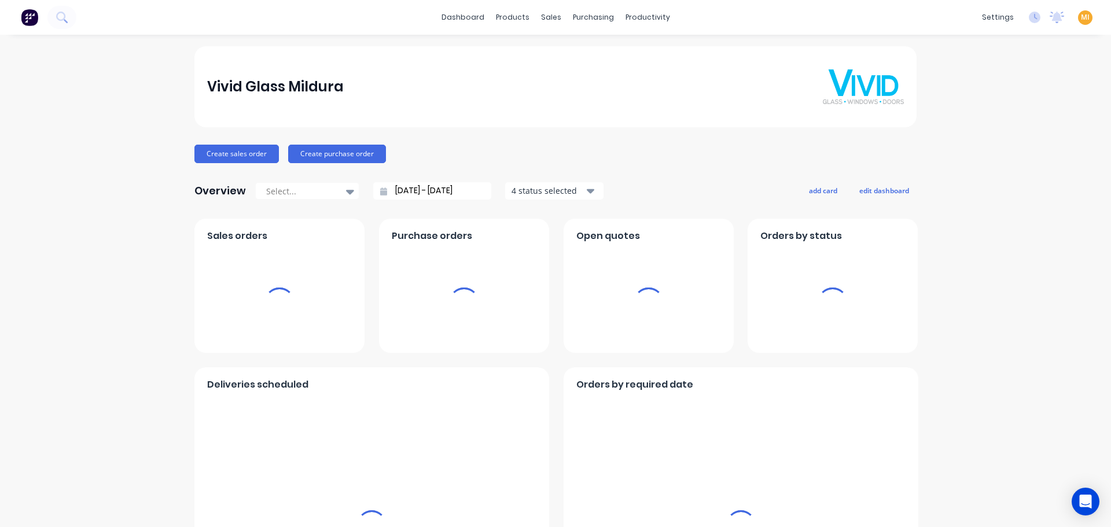
click at [1081, 17] on span "MI" at bounding box center [1085, 17] width 9 height 10
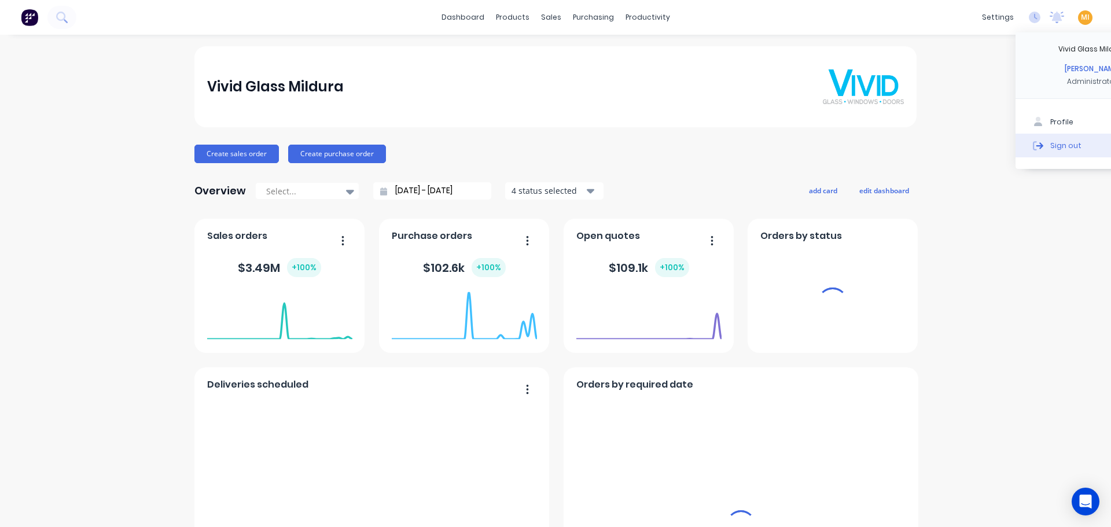
click at [1050, 149] on button "Sign out" at bounding box center [1091, 145] width 153 height 23
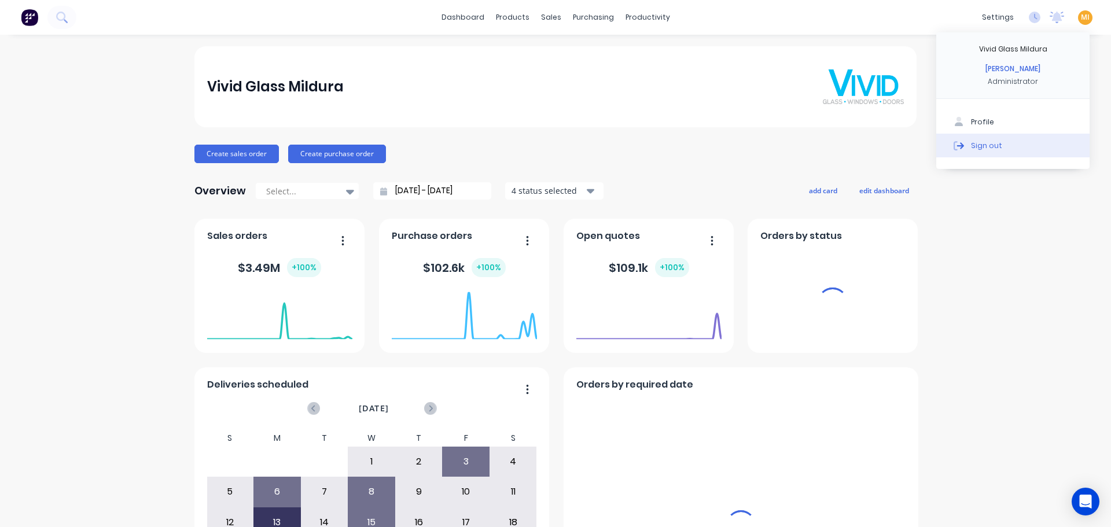
click at [1019, 146] on button "Sign out" at bounding box center [1012, 145] width 153 height 23
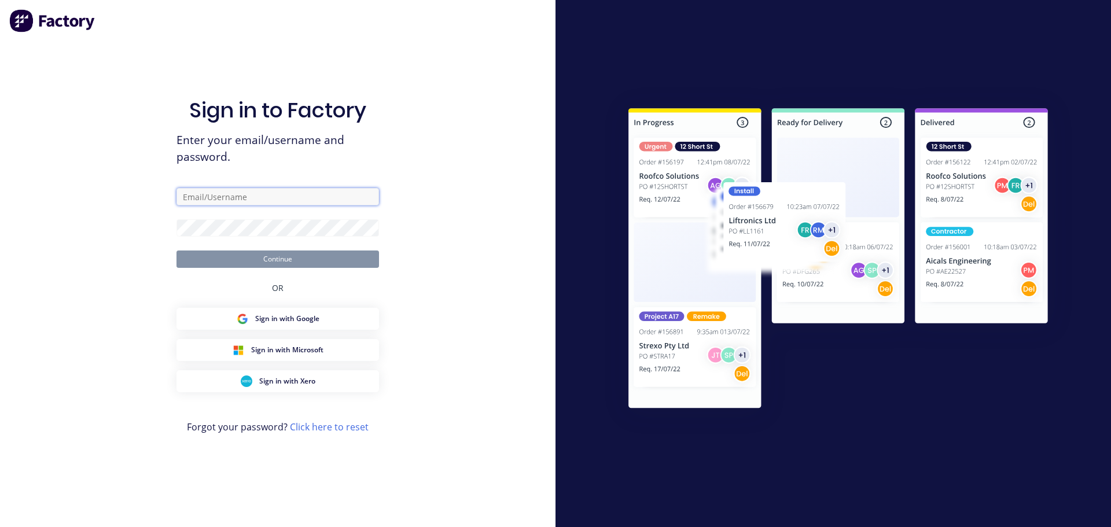
click at [267, 197] on input "text" at bounding box center [277, 196] width 203 height 17
type input "team+maricardemo@factory.app"
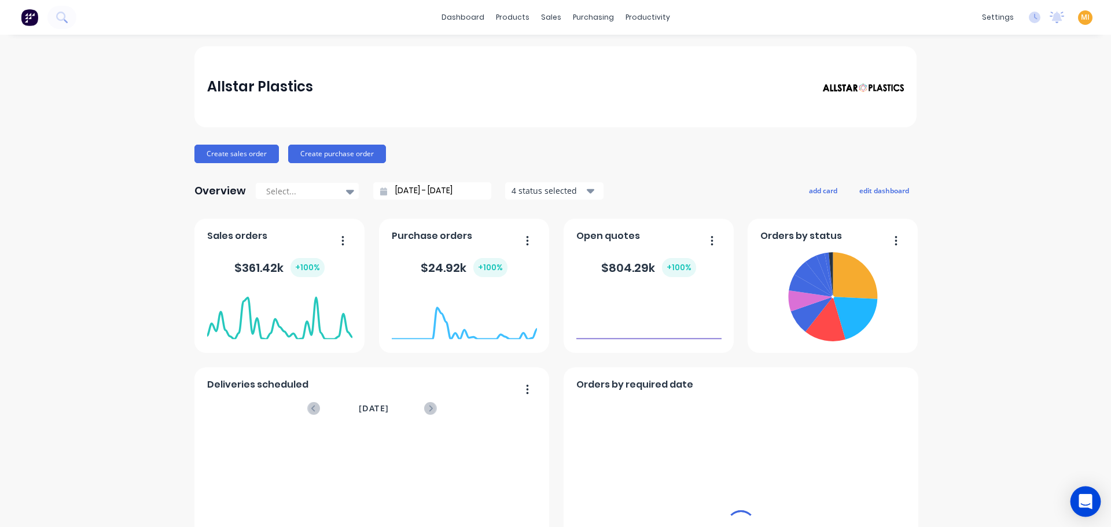
click at [1080, 506] on icon "Open Intercom Messenger" at bounding box center [1085, 501] width 15 height 15
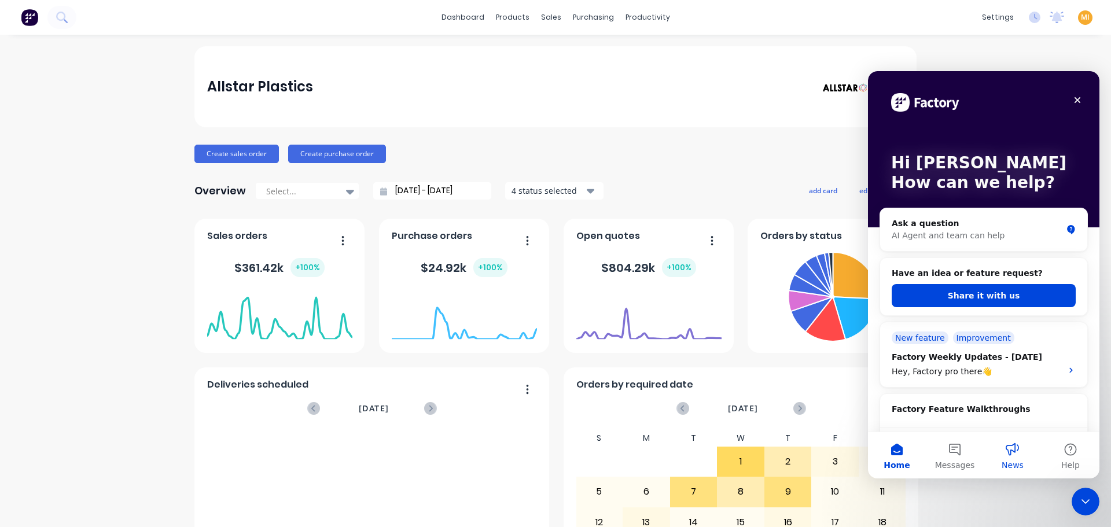
click at [999, 452] on button "News" at bounding box center [1013, 455] width 58 height 46
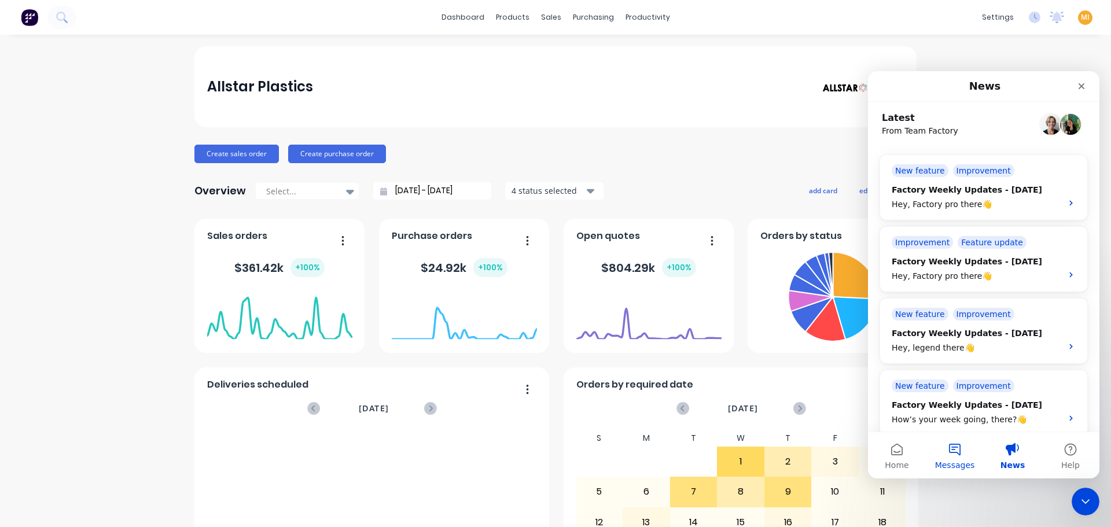
click at [959, 455] on button "Messages" at bounding box center [955, 455] width 58 height 46
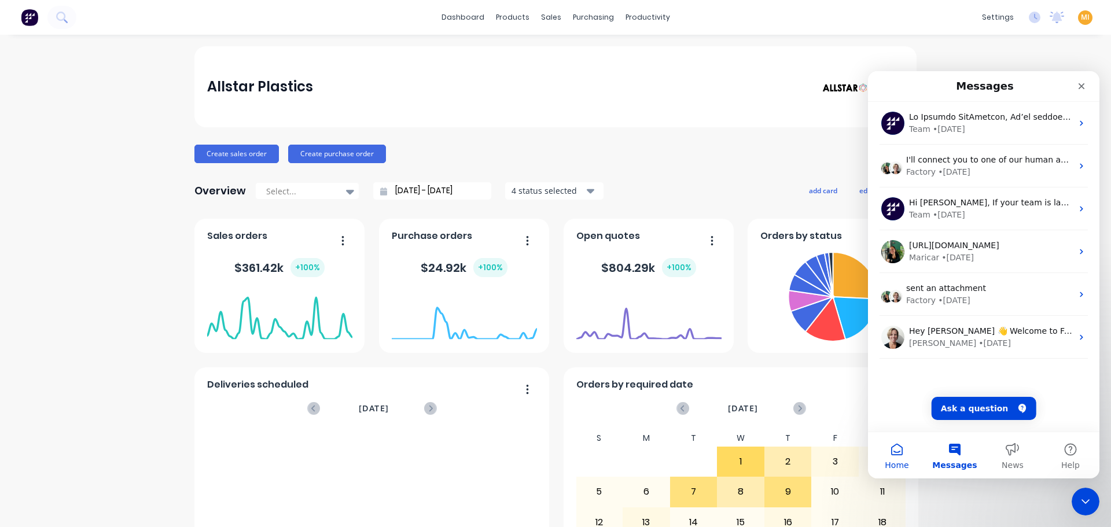
click at [895, 454] on button "Home" at bounding box center [897, 455] width 58 height 46
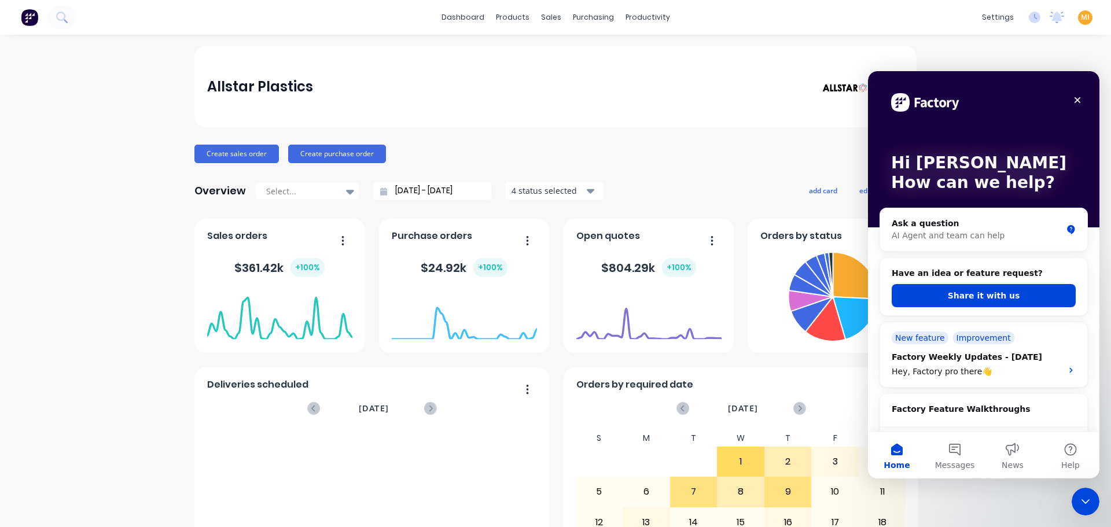
click at [566, 51] on div "Sales Orders" at bounding box center [589, 55] width 47 height 10
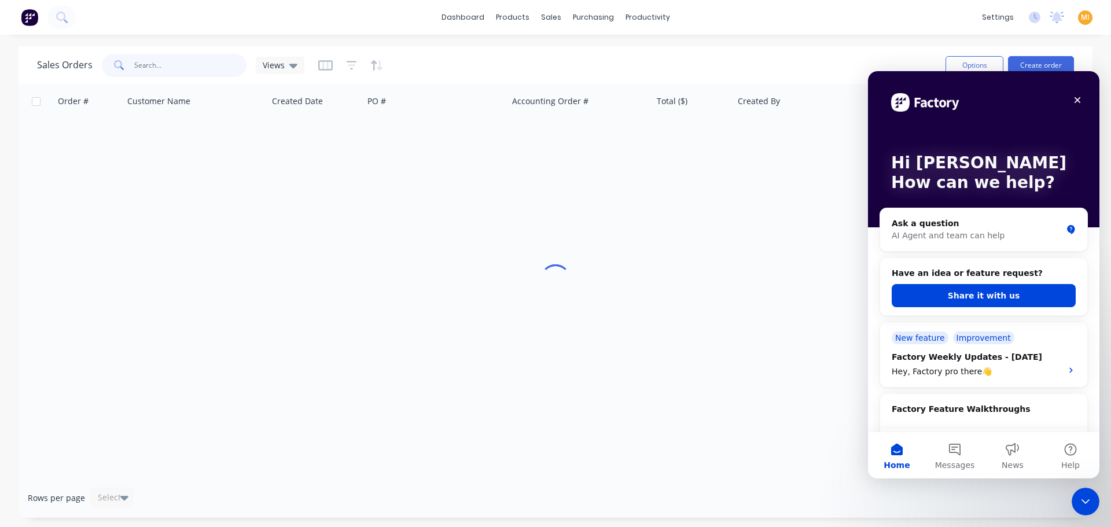
click at [204, 64] on input "text" at bounding box center [190, 65] width 113 height 23
type input "1826"
click at [133, 145] on div "Cash" at bounding box center [196, 137] width 144 height 35
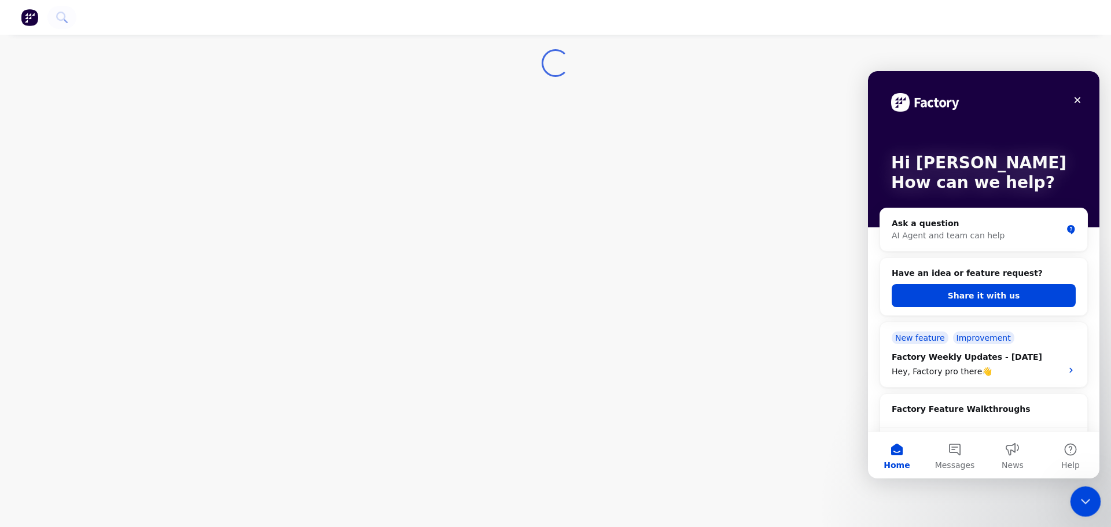
click at [1092, 494] on div "Close Intercom Messenger" at bounding box center [1084, 500] width 28 height 28
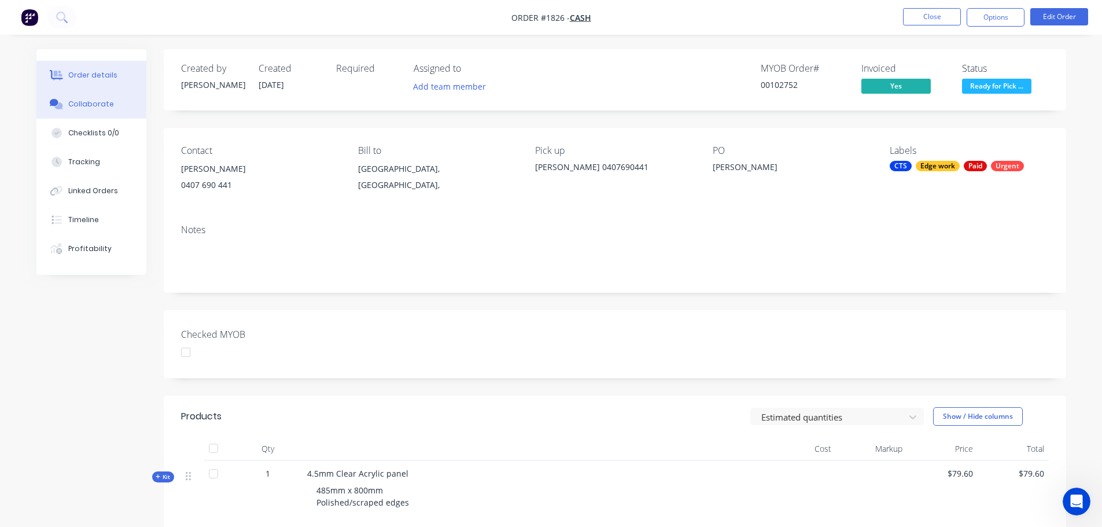
click at [98, 107] on div "Collaborate" at bounding box center [91, 104] width 46 height 10
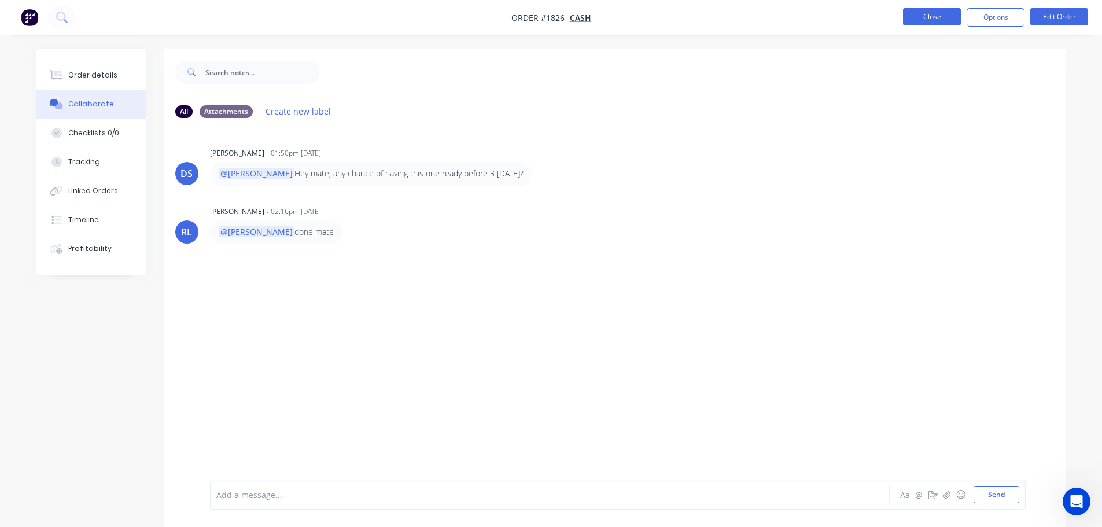
click at [914, 17] on button "Close" at bounding box center [932, 16] width 58 height 17
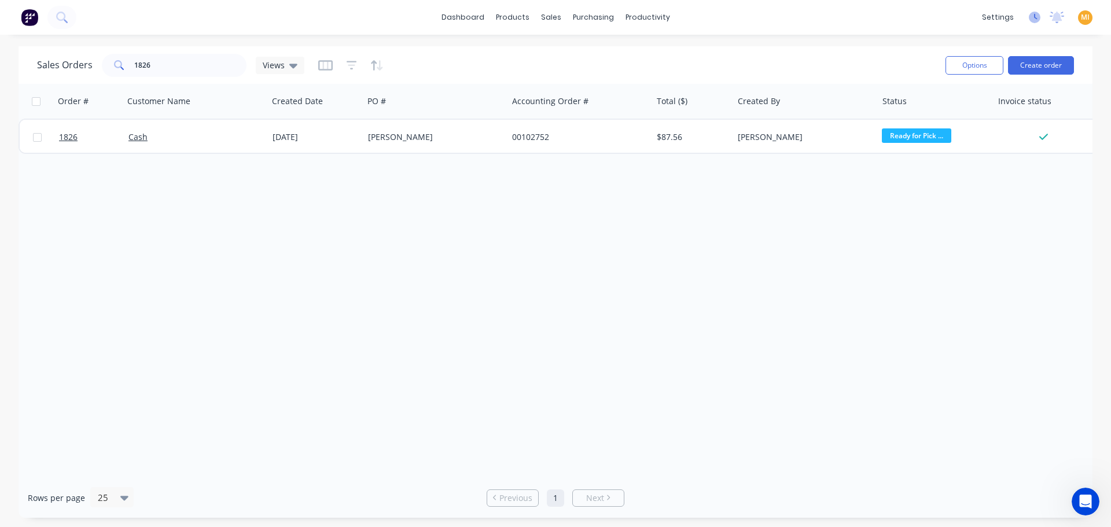
click at [1033, 19] on icon at bounding box center [1035, 18] width 12 height 12
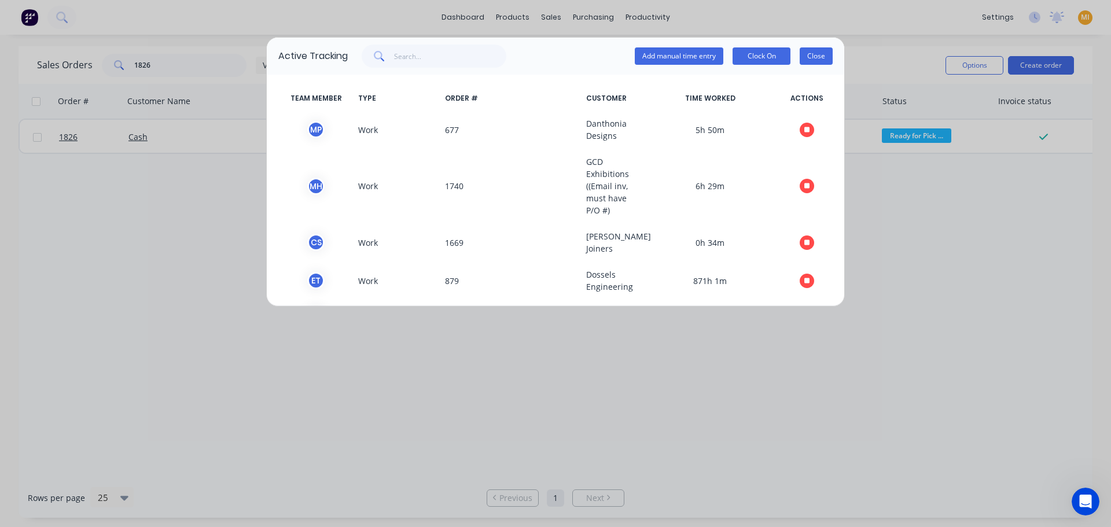
click at [822, 55] on button "Close" at bounding box center [816, 55] width 33 height 17
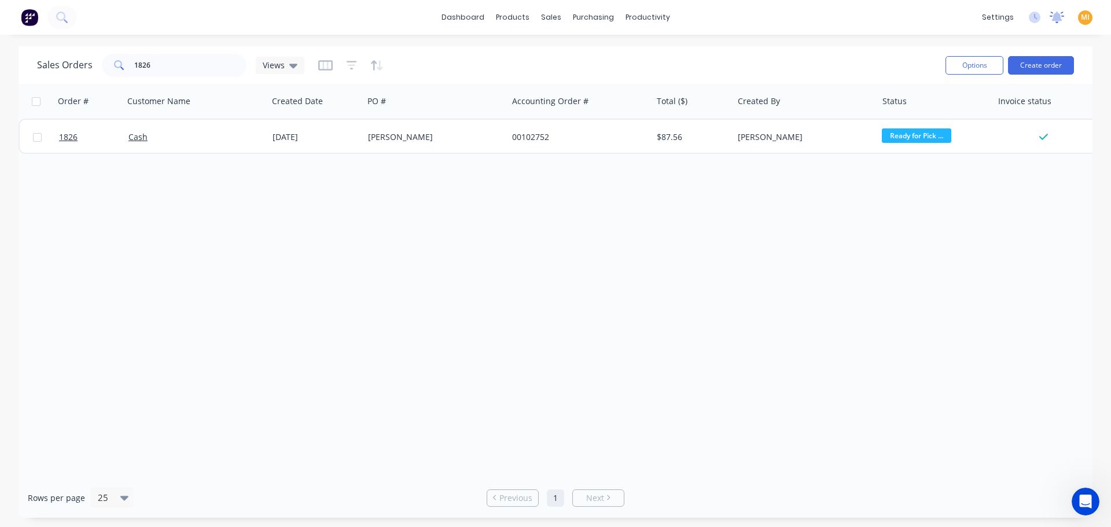
click at [1057, 19] on icon at bounding box center [1057, 16] width 10 height 9
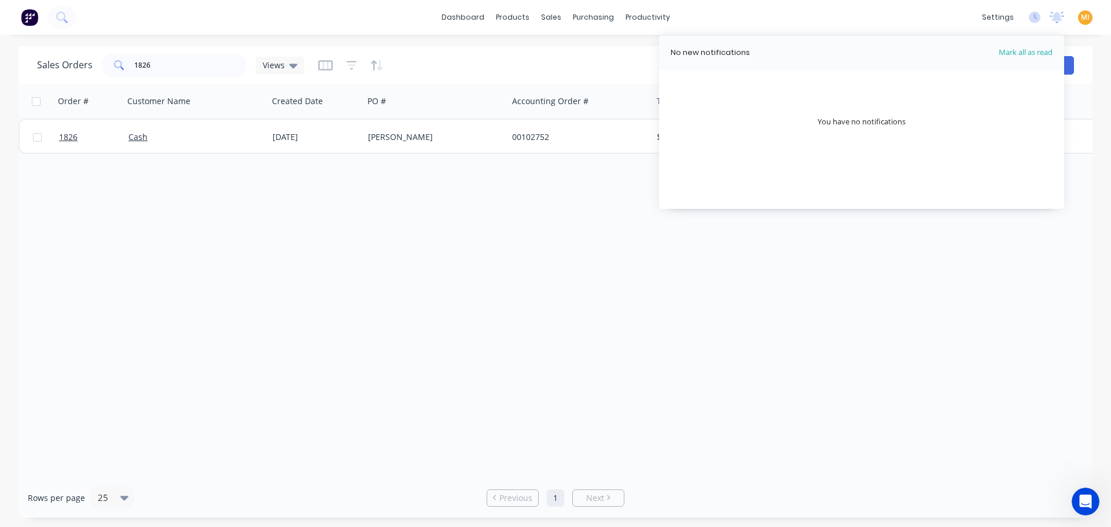
click at [558, 232] on div "Order # Customer Name Created Date PO # Accounting Order # Total ($) Created By…" at bounding box center [556, 281] width 1074 height 394
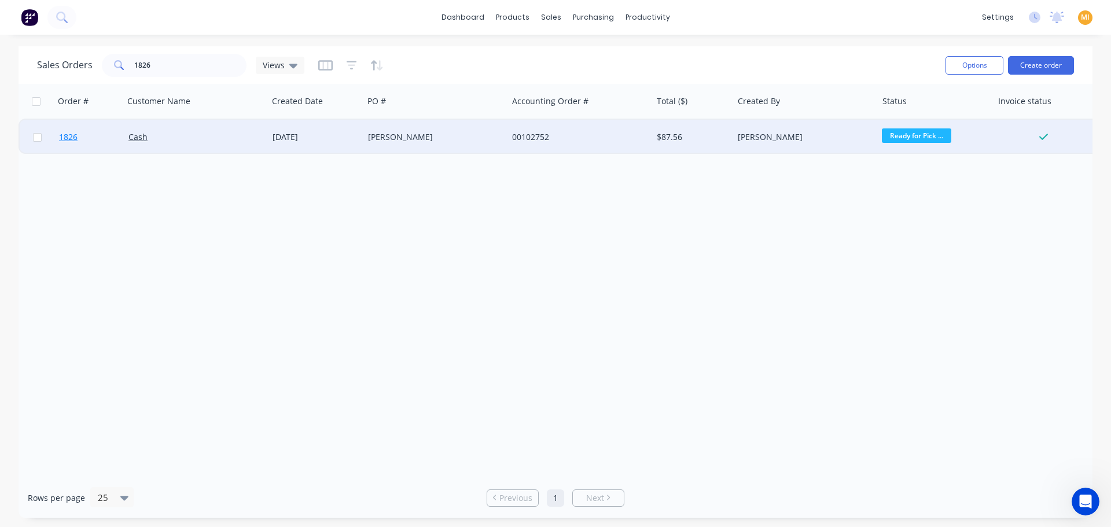
click at [93, 134] on link "1826" at bounding box center [93, 137] width 69 height 35
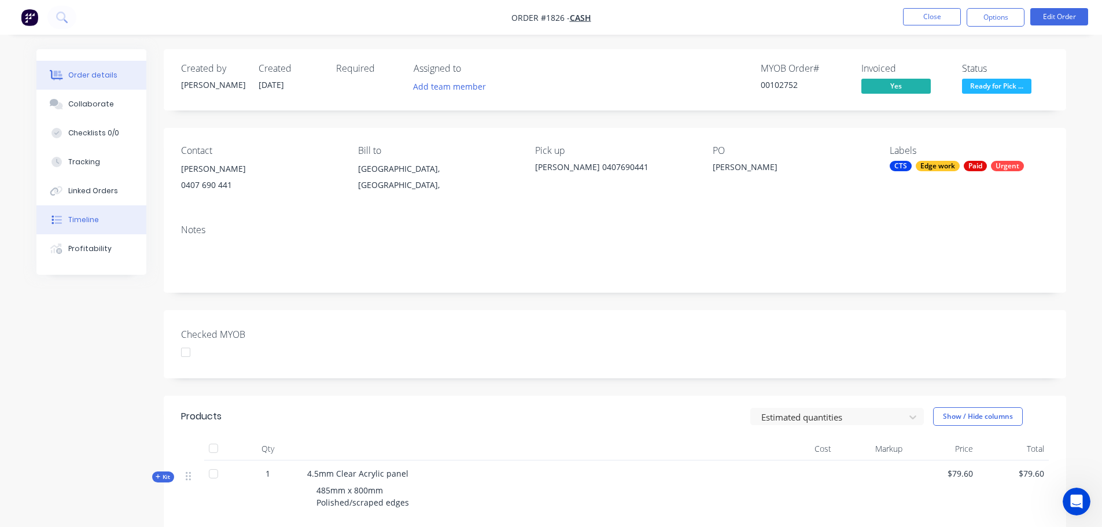
click at [87, 227] on button "Timeline" at bounding box center [91, 219] width 110 height 29
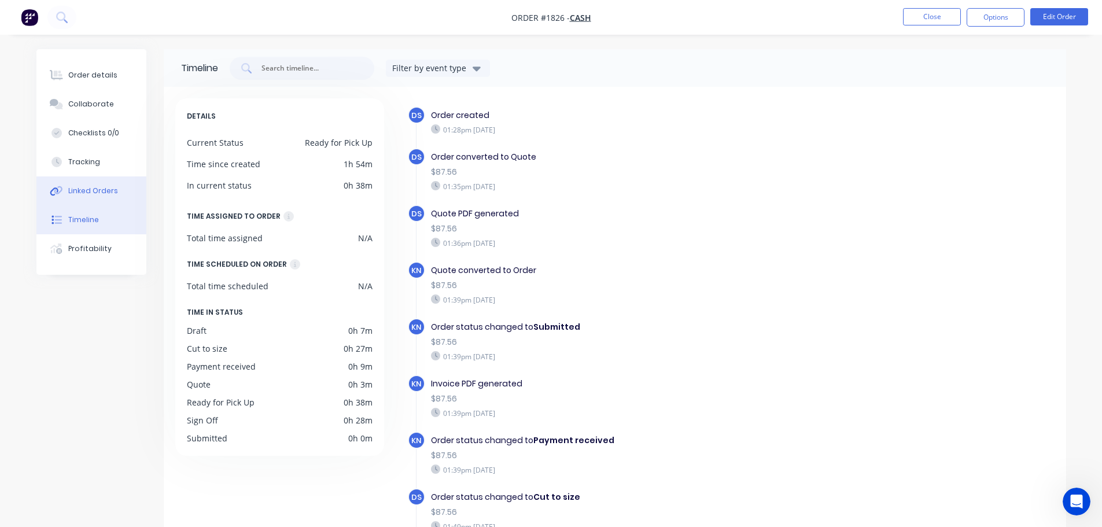
click at [105, 186] on div "Linked Orders" at bounding box center [93, 191] width 50 height 10
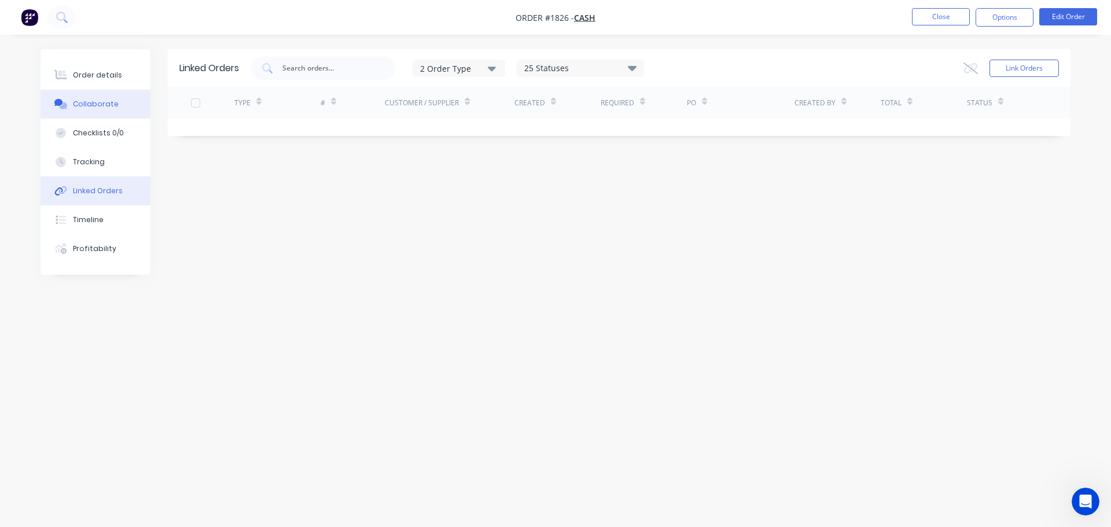
click at [113, 105] on div "Collaborate" at bounding box center [96, 104] width 46 height 10
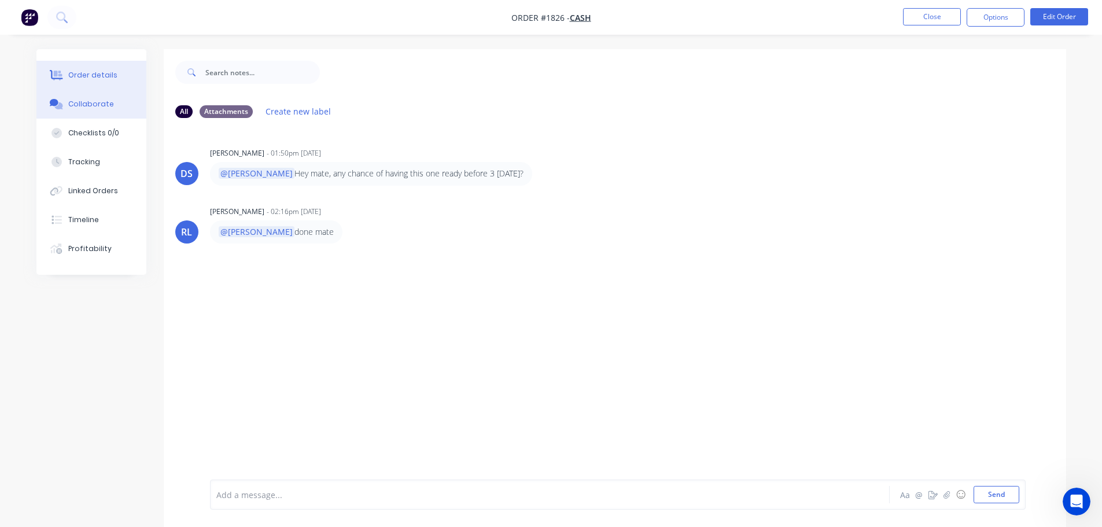
click at [90, 78] on div "Order details" at bounding box center [92, 75] width 49 height 10
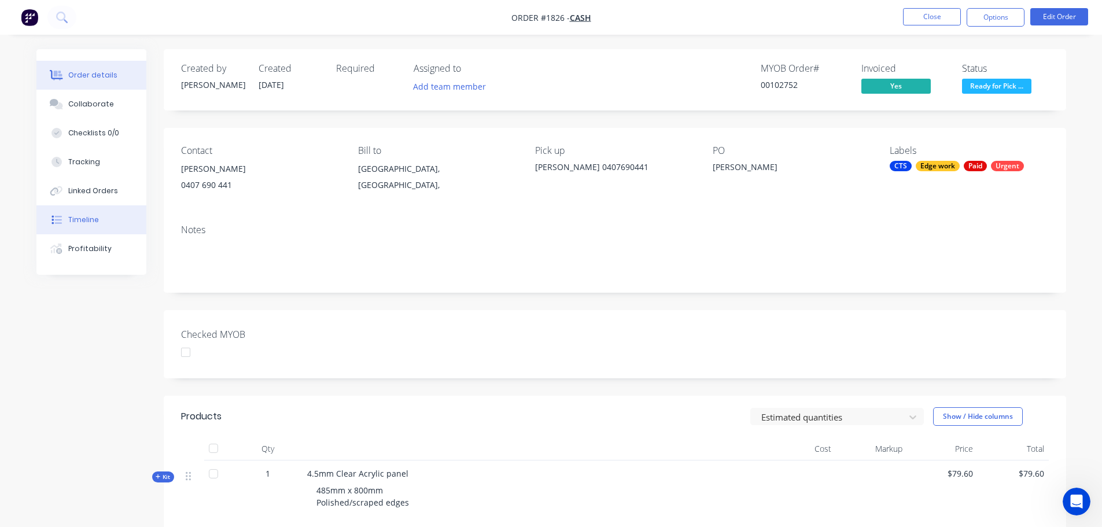
click at [66, 216] on button "Timeline" at bounding box center [91, 219] width 110 height 29
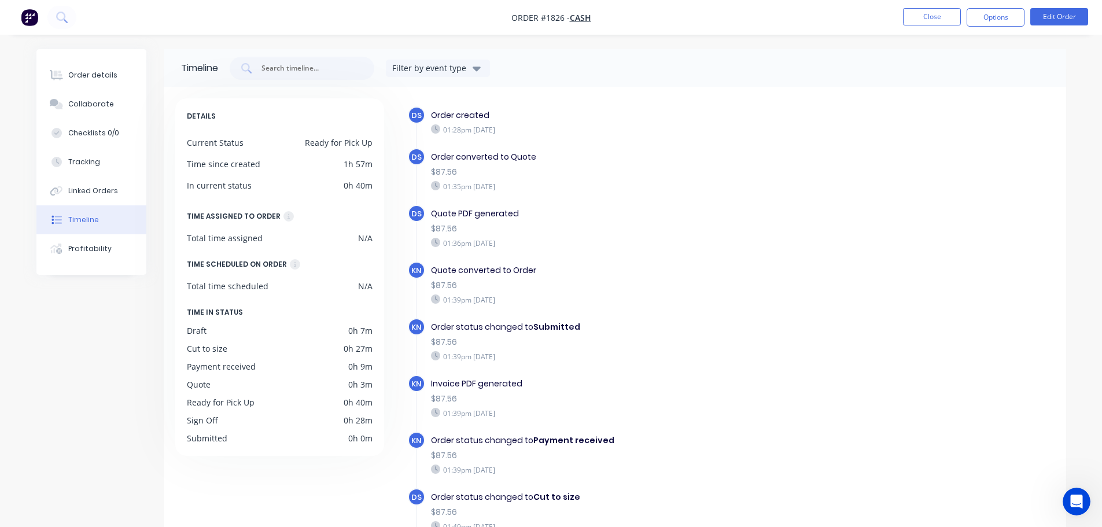
click at [929, 7] on nav "Order #1826 - Cash Close Options Edit Order" at bounding box center [551, 17] width 1102 height 35
click at [943, 13] on button "Close" at bounding box center [932, 16] width 58 height 17
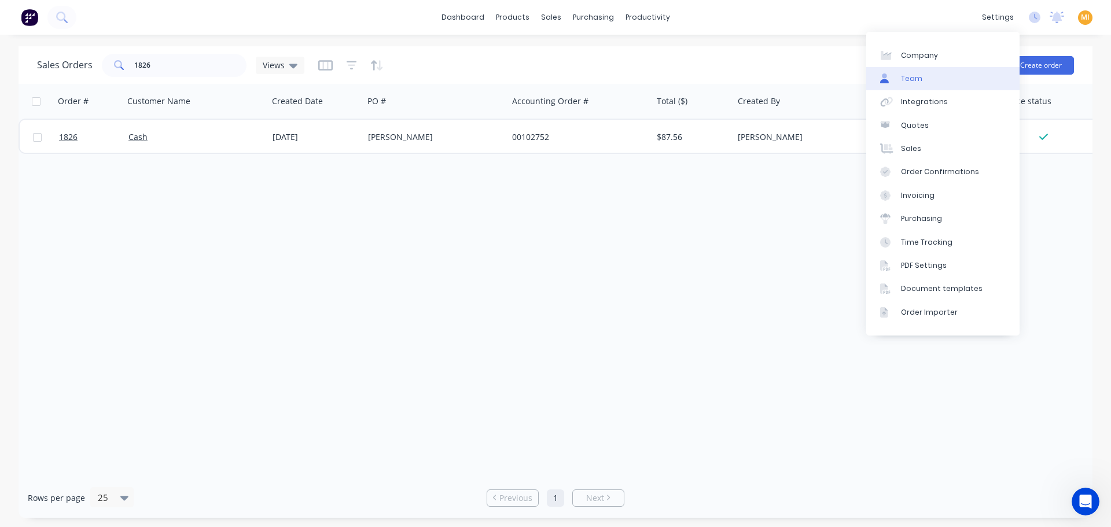
click at [940, 82] on link "Team" at bounding box center [942, 78] width 153 height 23
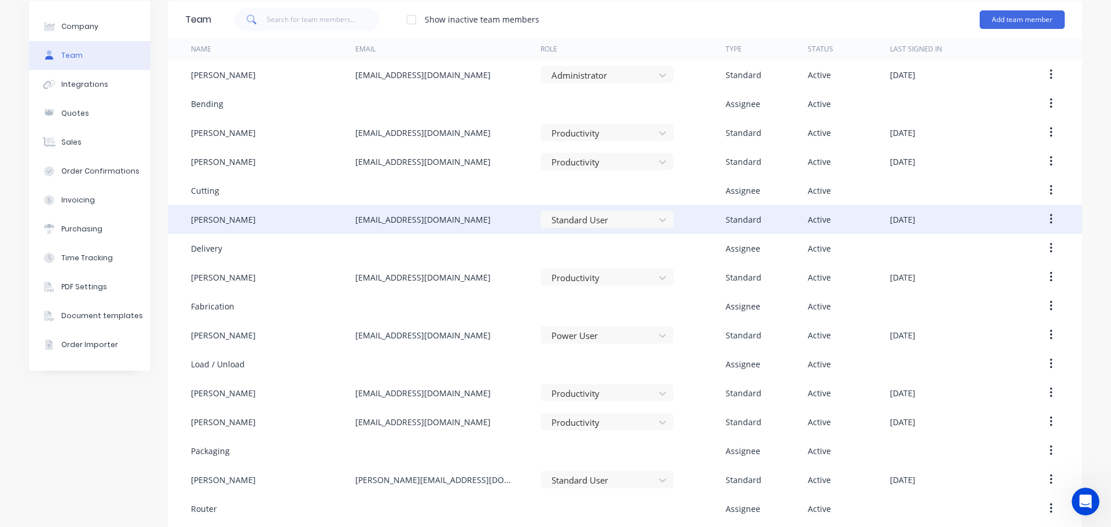
scroll to position [140, 0]
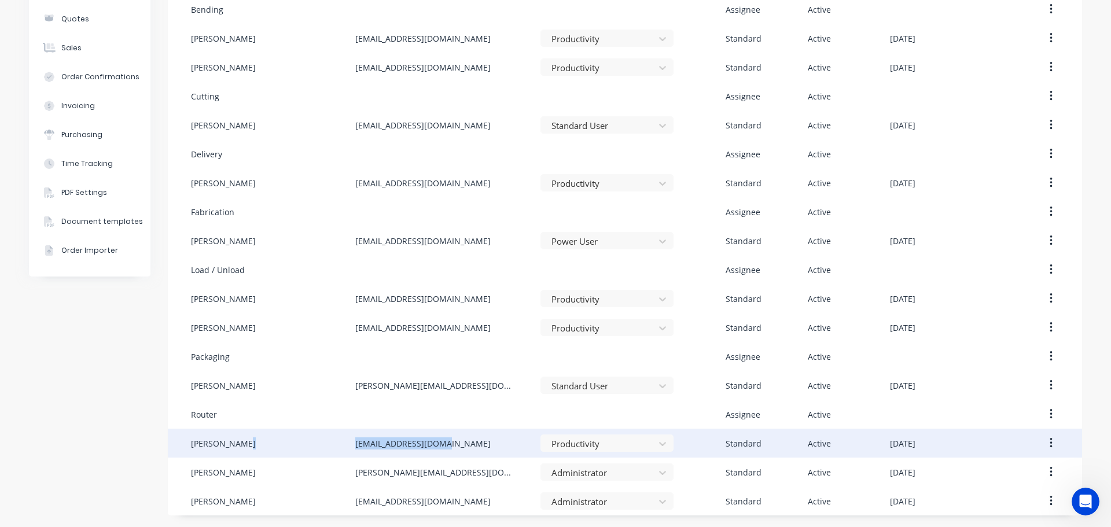
drag, startPoint x: 466, startPoint y: 437, endPoint x: 350, endPoint y: 444, distance: 116.0
click at [350, 444] on div "Ryan Langham allstarcts@gmail.com Productivity Standard Active October 9th 2025" at bounding box center [625, 443] width 914 height 29
copy div "allstarcts@gmail.com"
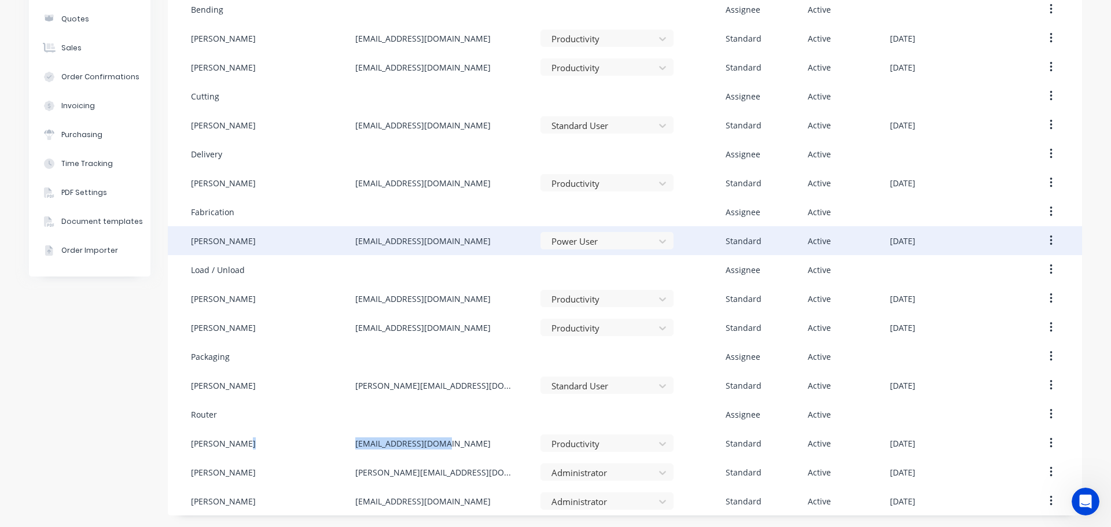
drag, startPoint x: 367, startPoint y: 236, endPoint x: 341, endPoint y: 234, distance: 26.1
click at [341, 234] on div "Kimberley Neal accounts@allstarplastics.com.au Power User Standard Active Octob…" at bounding box center [625, 240] width 914 height 29
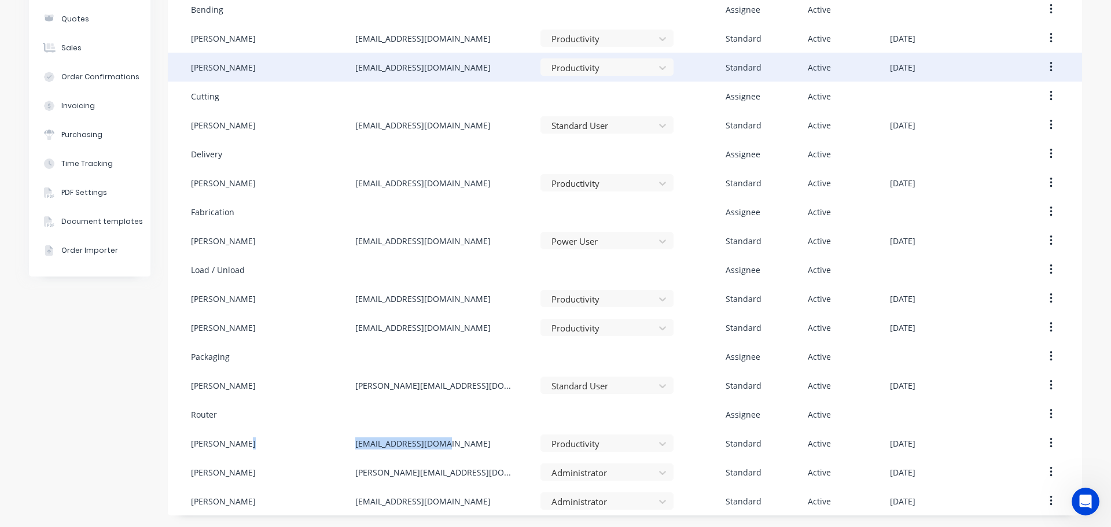
copy div "accounts@allstarplastics.com.au"
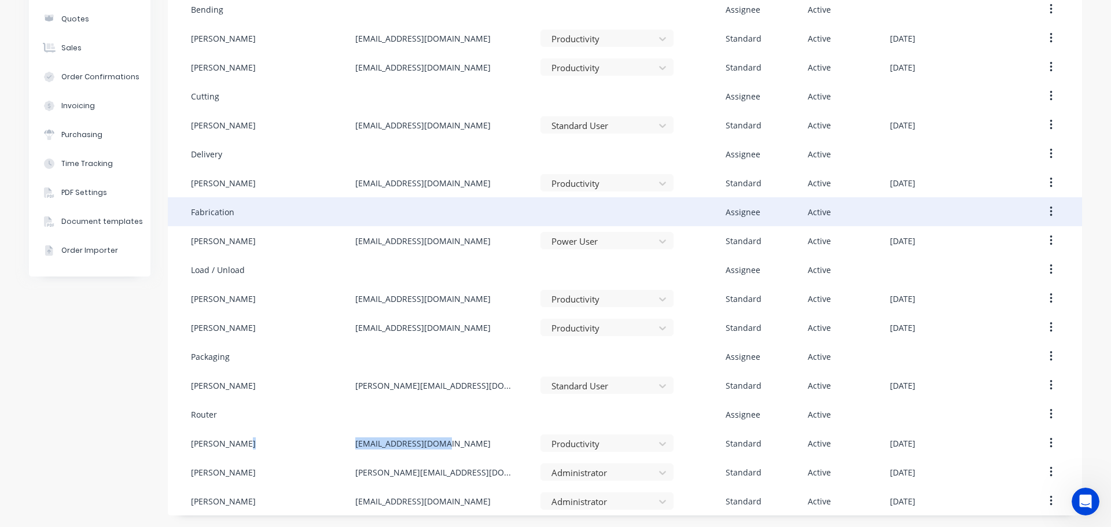
scroll to position [0, 0]
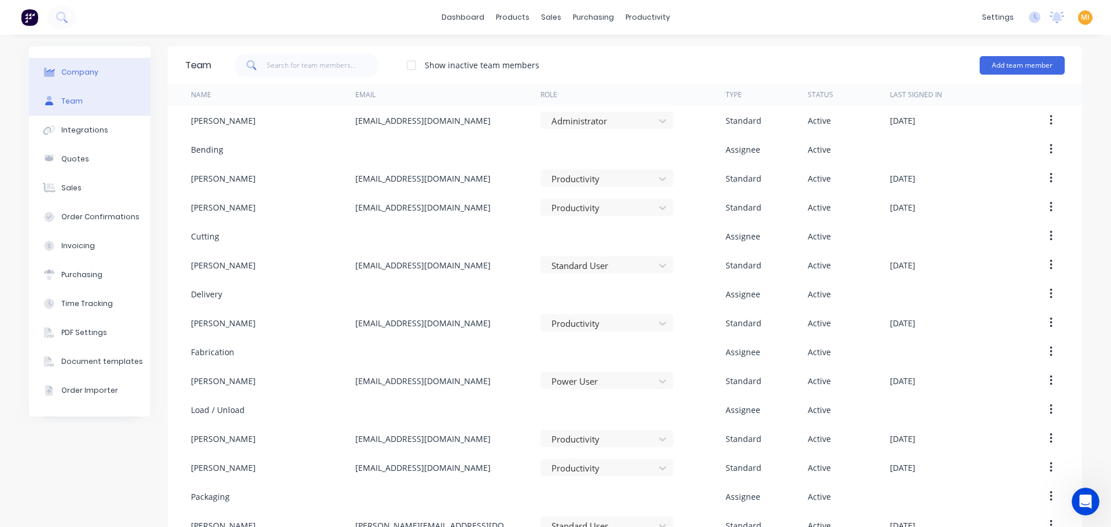
click at [104, 72] on button "Company" at bounding box center [90, 72] width 122 height 29
select select "AU"
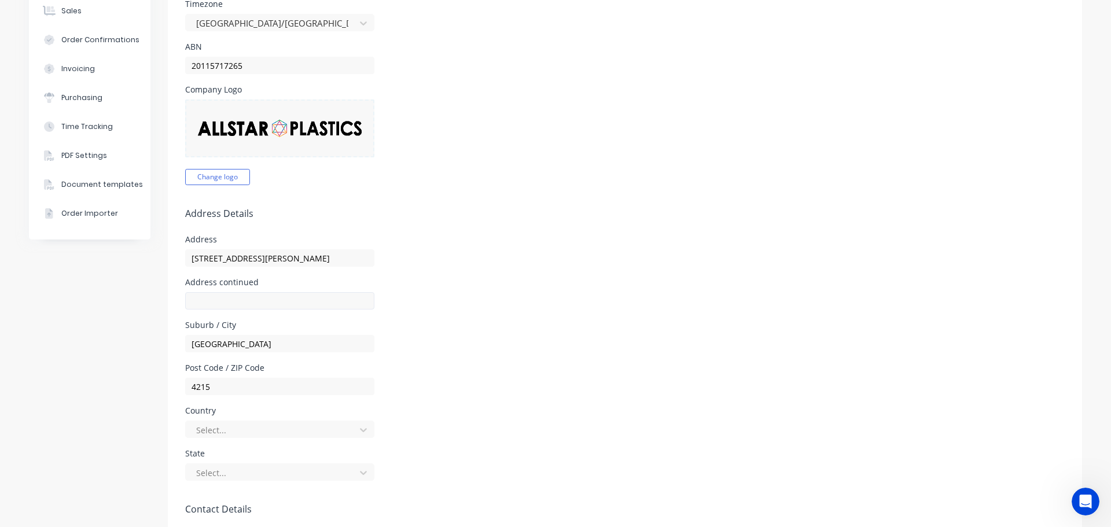
scroll to position [289, 0]
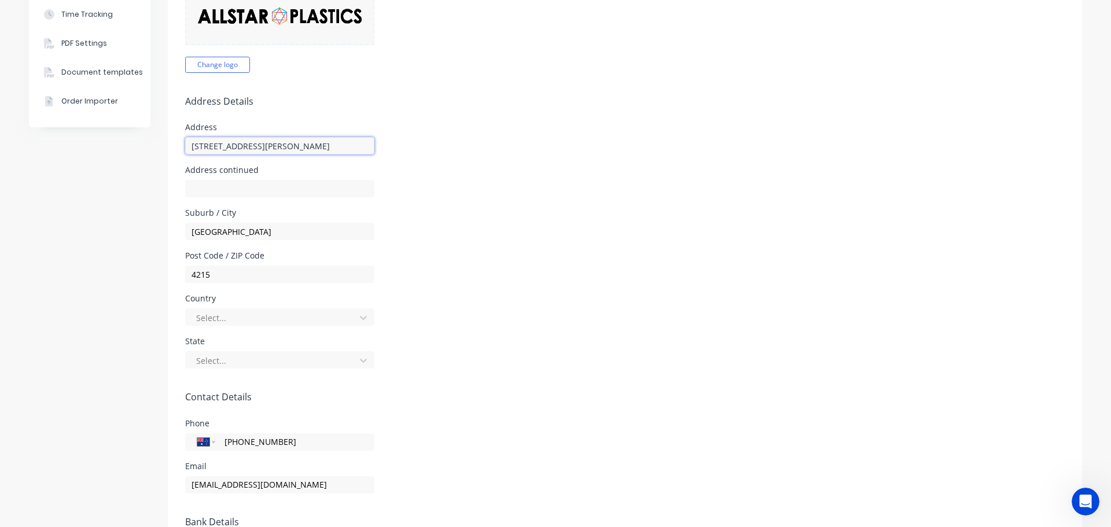
drag, startPoint x: 305, startPoint y: 149, endPoint x: 114, endPoint y: 145, distance: 191.0
click at [114, 145] on div "Company Team Integrations Quotes Sales Order Confirmations Invoicing Purchasing…" at bounding box center [555, 229] width 1053 height 944
click at [548, 210] on div "Suburb / City Southport" at bounding box center [624, 224] width 879 height 31
click at [218, 358] on div at bounding box center [272, 361] width 154 height 14
type input "qu"
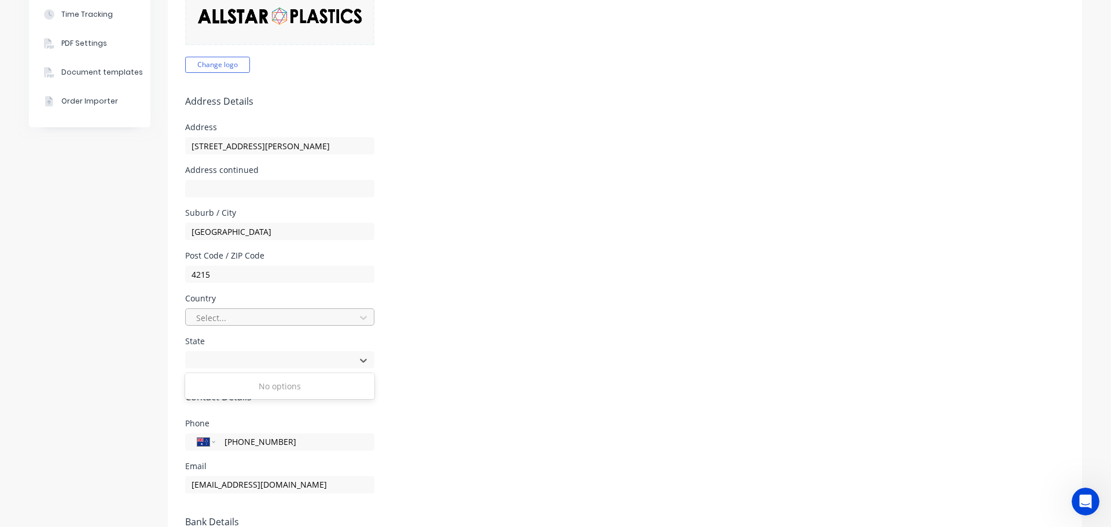
click at [241, 322] on div at bounding box center [272, 318] width 154 height 14
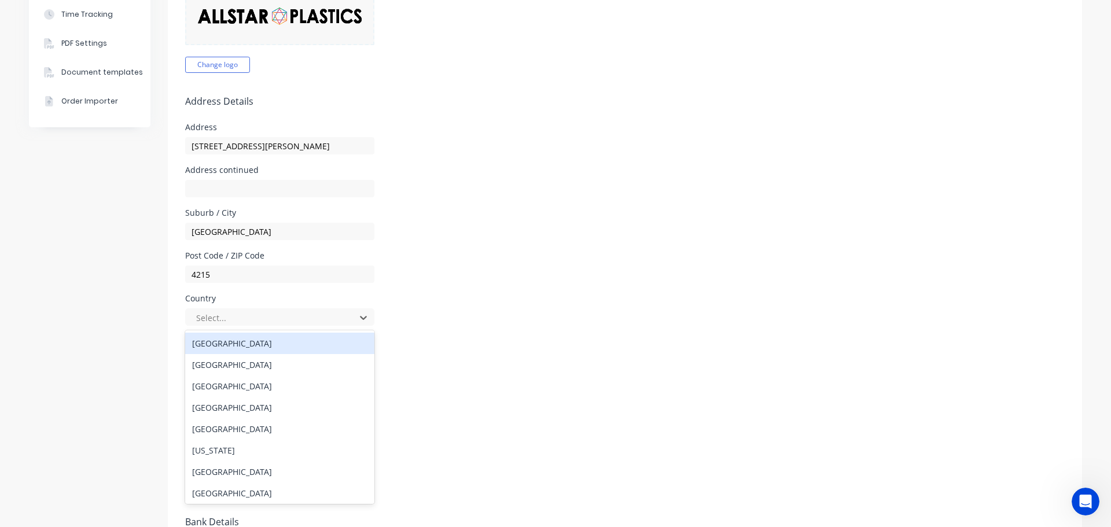
click at [243, 344] on div "Australia" at bounding box center [279, 343] width 189 height 21
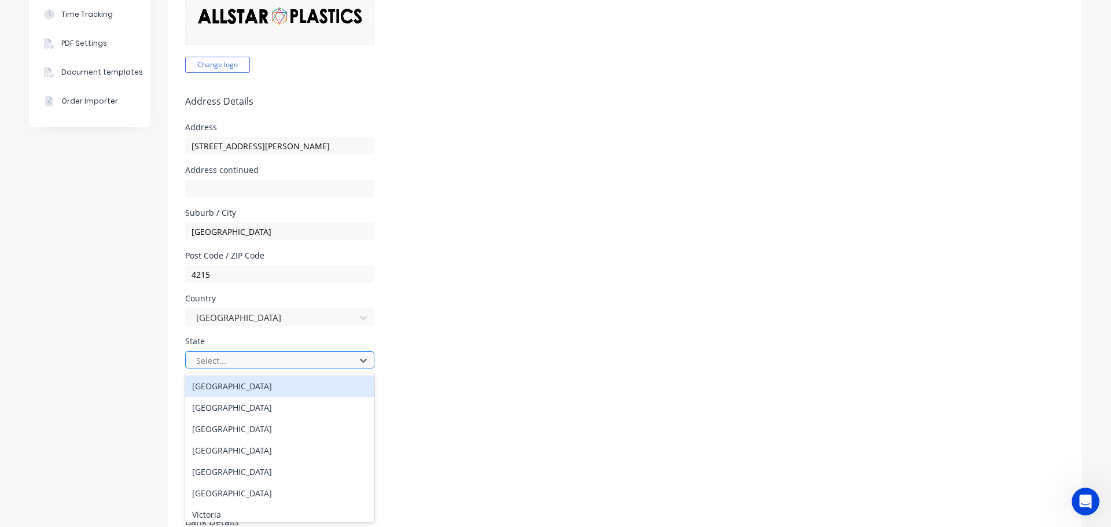
click at [204, 362] on div at bounding box center [272, 361] width 154 height 14
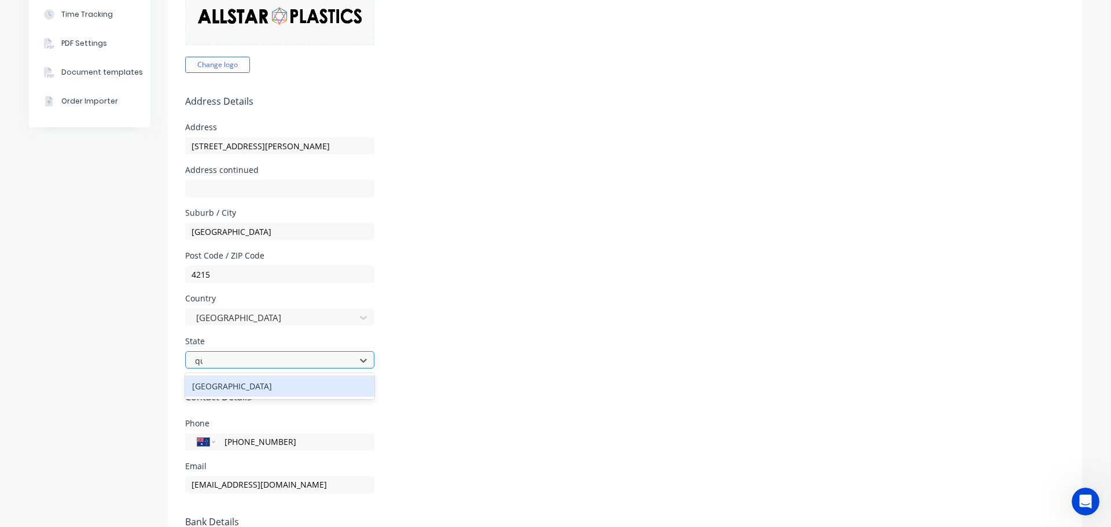
type input "que"
click at [226, 391] on div "Queensland" at bounding box center [279, 386] width 189 height 21
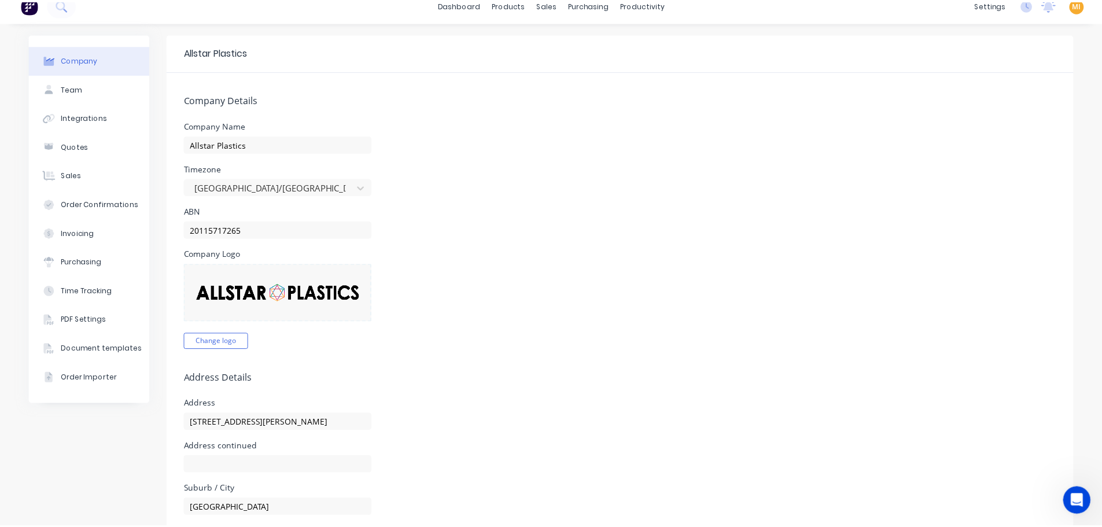
scroll to position [12, 0]
click at [516, 123] on div "Company Name Allstar Plastics" at bounding box center [624, 137] width 879 height 31
click at [35, 10] on img at bounding box center [29, 5] width 17 height 17
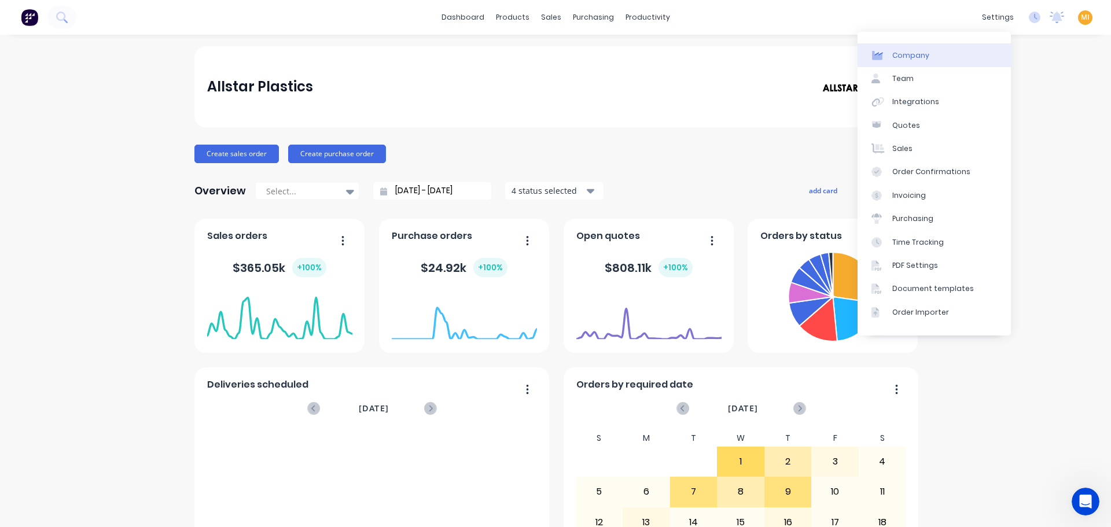
click at [943, 57] on link "Company" at bounding box center [934, 54] width 153 height 23
select select "AU"
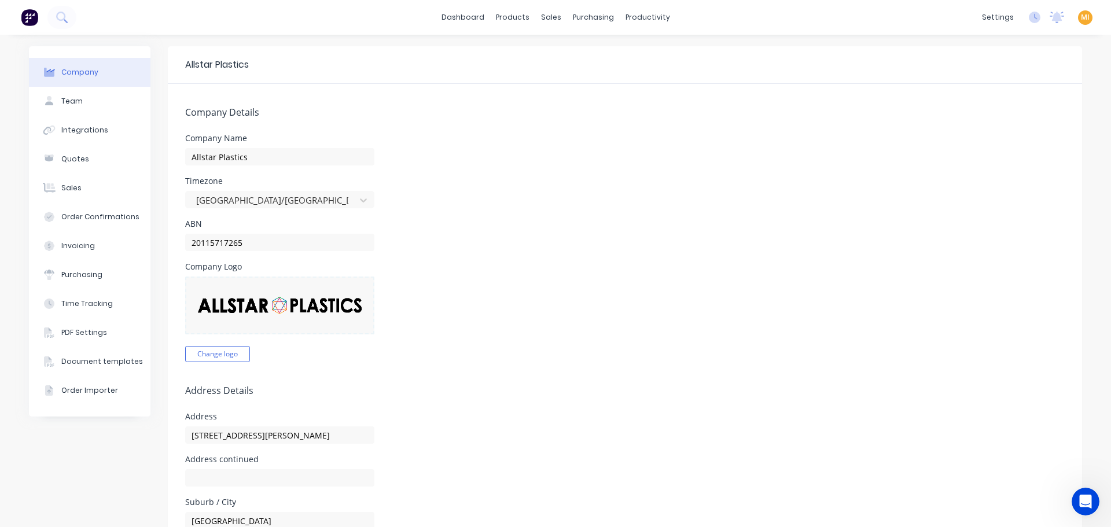
click at [32, 19] on img at bounding box center [29, 17] width 17 height 17
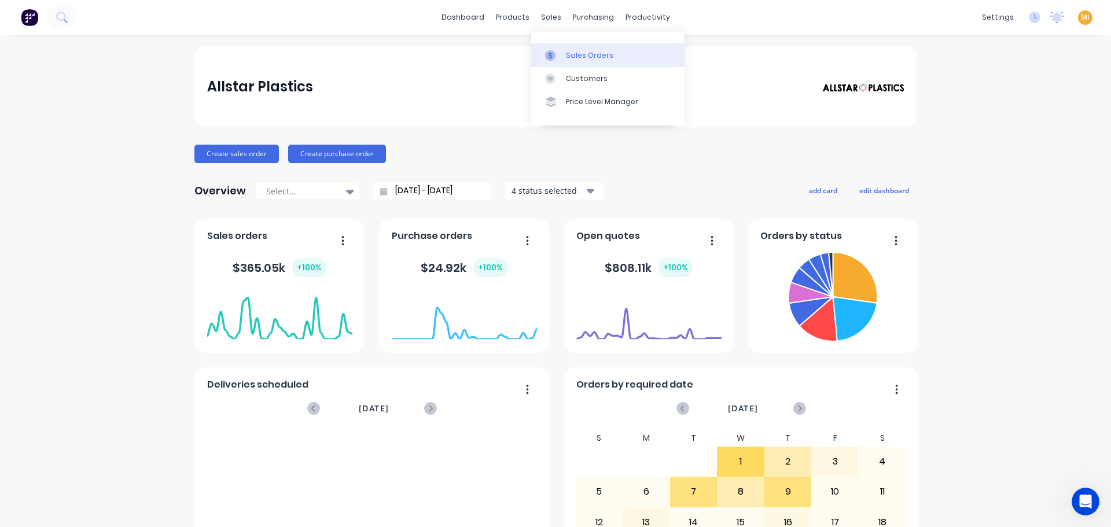
click at [580, 54] on div "Sales Orders" at bounding box center [589, 55] width 47 height 10
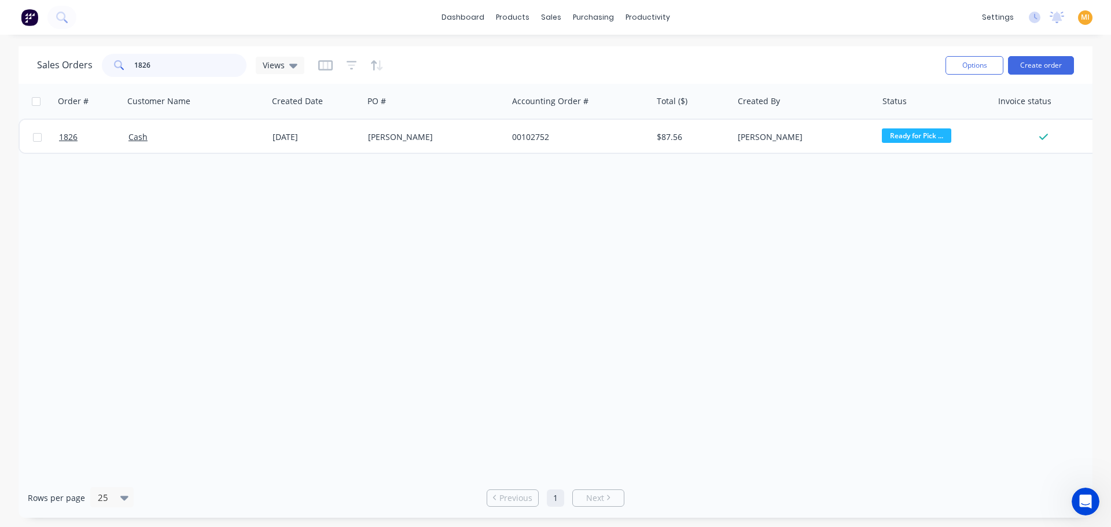
drag, startPoint x: 191, startPoint y: 68, endPoint x: 58, endPoint y: 58, distance: 132.9
click at [58, 58] on div "Sales Orders 1826 Views" at bounding box center [170, 65] width 267 height 23
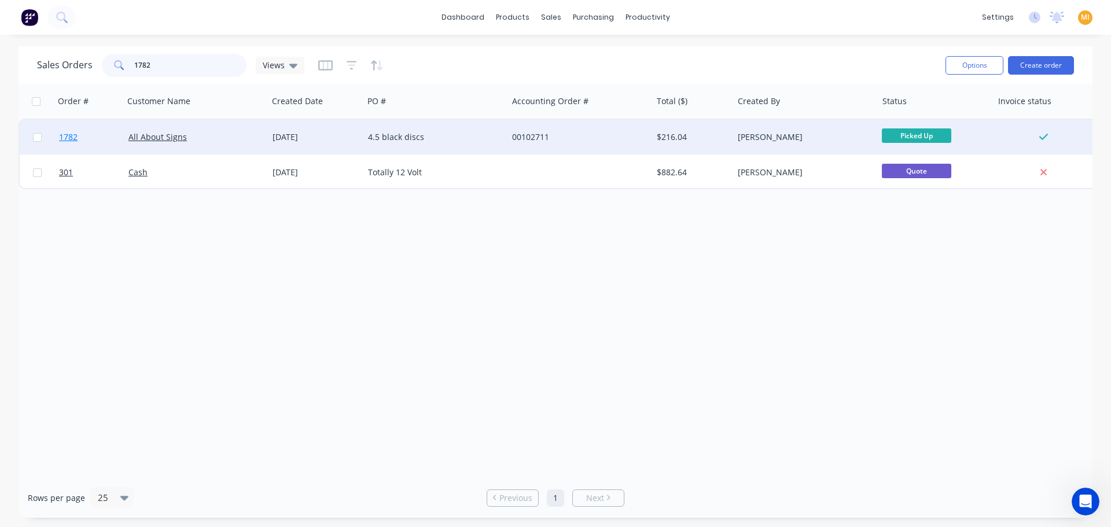
type input "1782"
click at [96, 145] on link "1782" at bounding box center [93, 137] width 69 height 35
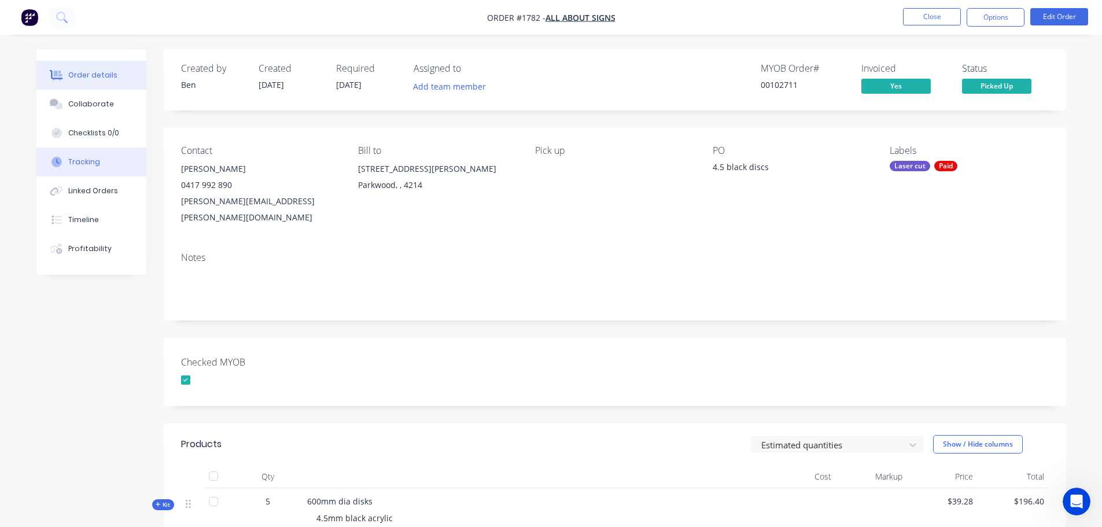
click at [109, 154] on button "Tracking" at bounding box center [91, 162] width 110 height 29
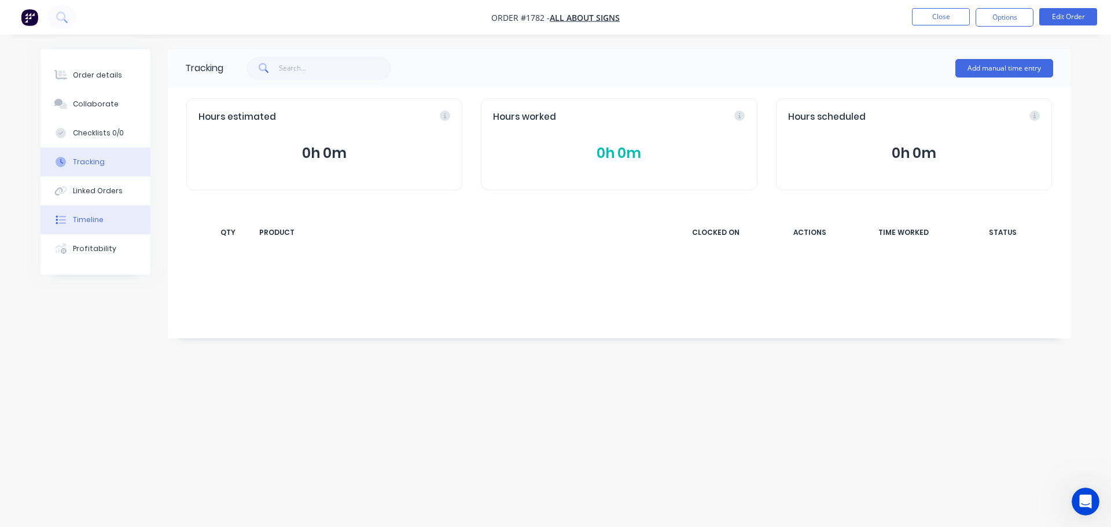
click at [94, 215] on div "Timeline" at bounding box center [88, 220] width 31 height 10
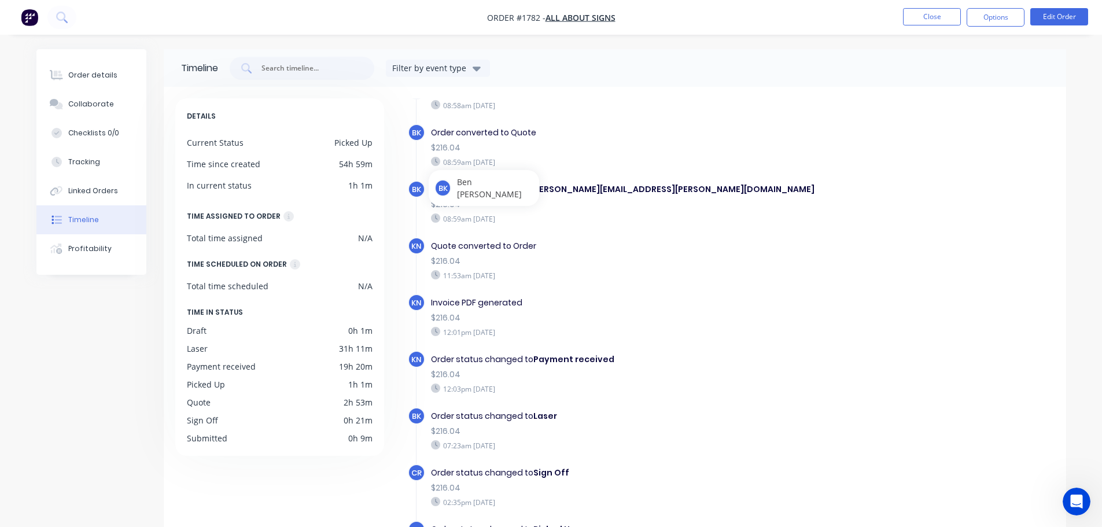
scroll to position [35, 0]
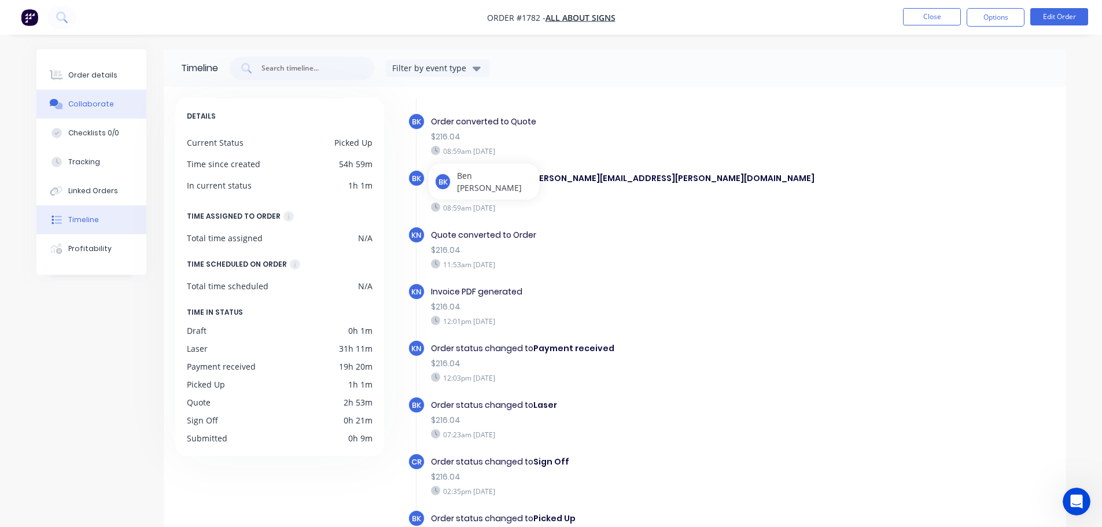
click at [84, 104] on div "Collaborate" at bounding box center [91, 104] width 46 height 10
